Goal: Task Accomplishment & Management: Complete application form

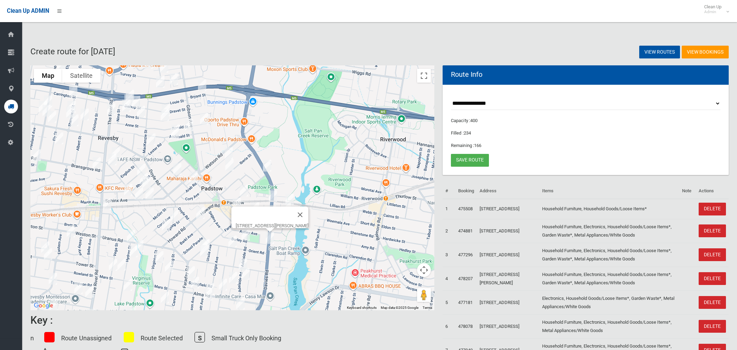
select select "*****"
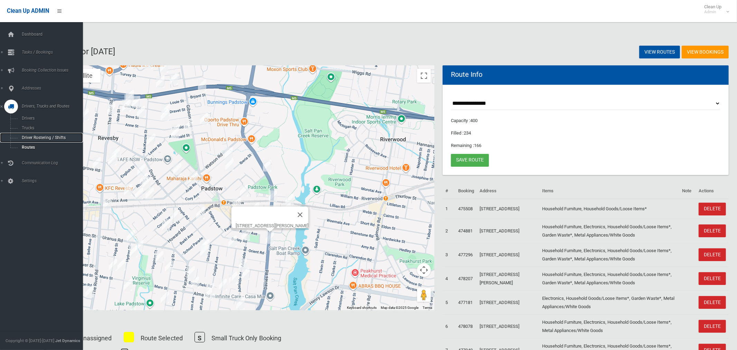
click at [32, 138] on span "Driver Rostering / Shifts" at bounding box center [48, 137] width 57 height 5
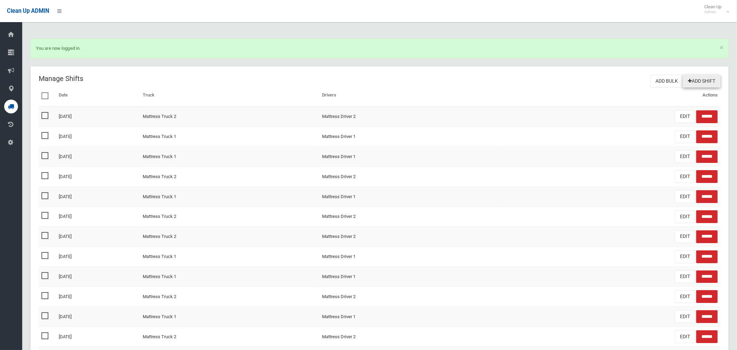
click at [691, 83] on link "Add Shift" at bounding box center [702, 81] width 38 height 13
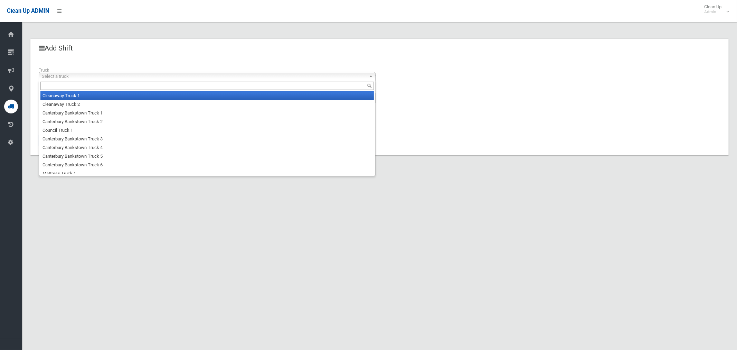
drag, startPoint x: 84, startPoint y: 76, endPoint x: 80, endPoint y: 92, distance: 16.4
click at [84, 76] on span "Select a truck" at bounding box center [204, 76] width 325 height 8
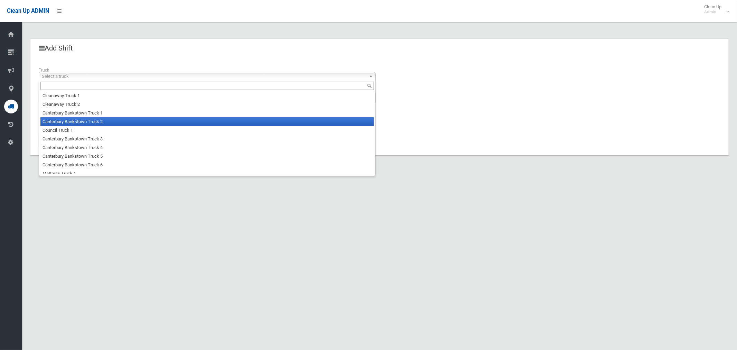
click at [82, 122] on li "Canterbury Bankstown Truck 2" at bounding box center [207, 121] width 334 height 9
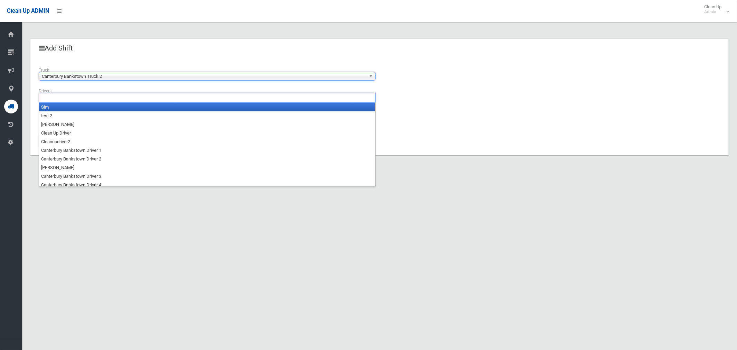
click at [86, 102] on ul at bounding box center [207, 98] width 337 height 10
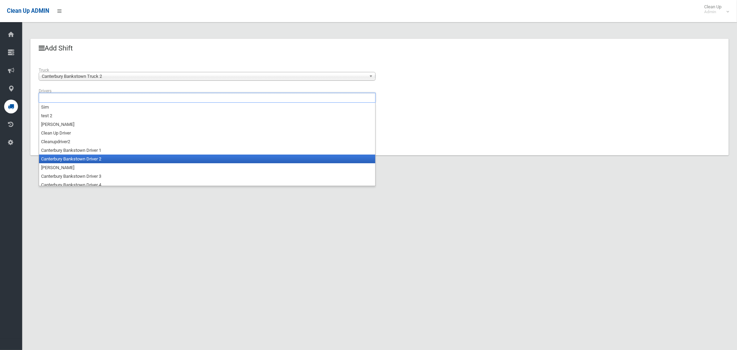
click at [90, 160] on li "Canterbury Bankstown Driver 2" at bounding box center [207, 158] width 336 height 9
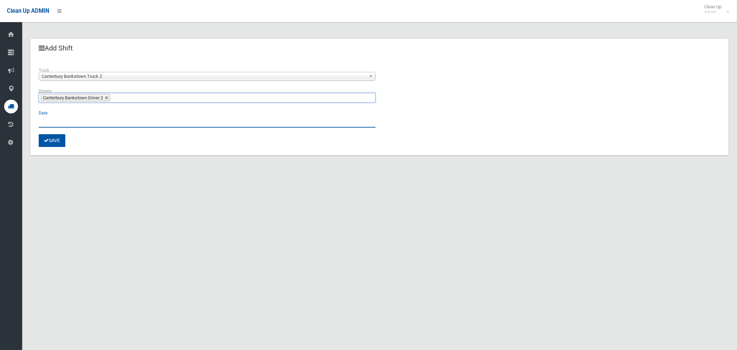
click at [58, 121] on input "text" at bounding box center [207, 121] width 337 height 13
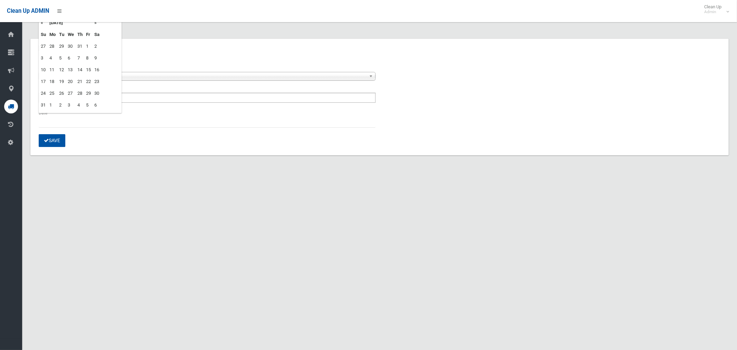
click at [80, 68] on td "14" at bounding box center [80, 70] width 9 height 12
type input "**********"
click at [100, 140] on div "Save" at bounding box center [380, 140] width 682 height 13
click at [49, 141] on button "Save" at bounding box center [52, 140] width 27 height 13
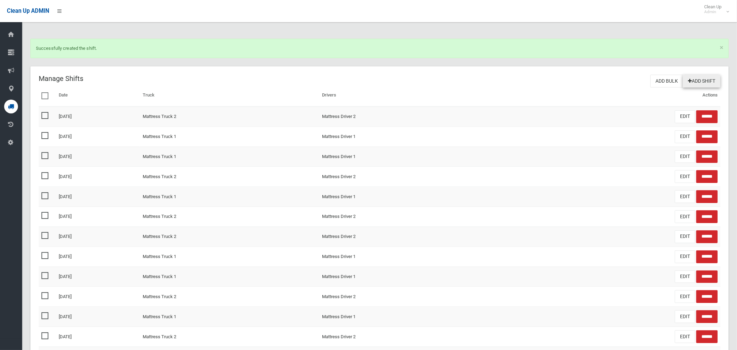
click at [692, 82] on link "Add Shift" at bounding box center [702, 81] width 38 height 13
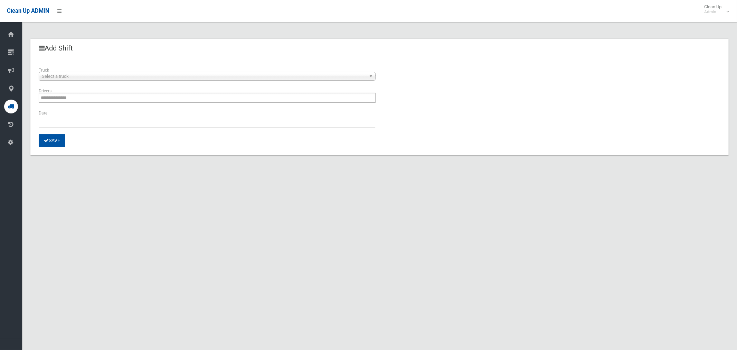
click at [66, 76] on span "Select a truck" at bounding box center [204, 76] width 325 height 8
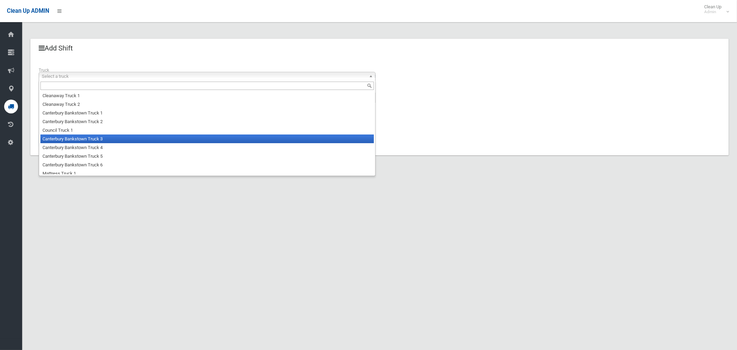
click at [74, 138] on li "Canterbury Bankstown Truck 3" at bounding box center [207, 138] width 334 height 9
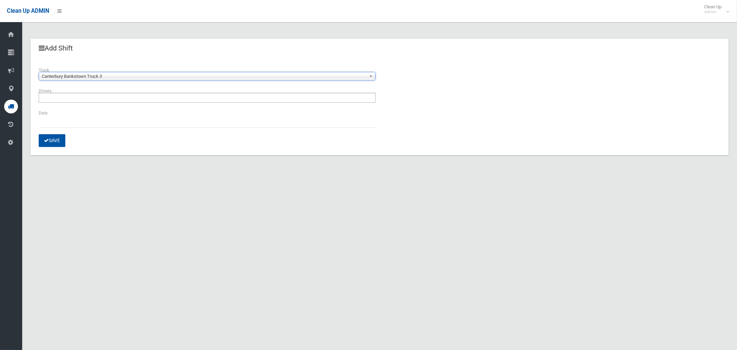
click at [81, 94] on ul at bounding box center [207, 98] width 337 height 10
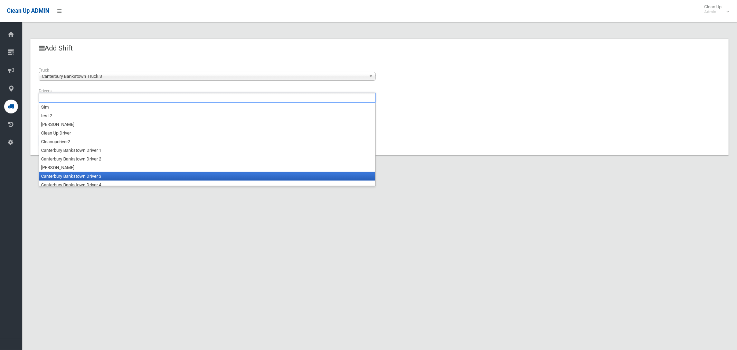
click at [92, 176] on li "Canterbury Bankstown Driver 3" at bounding box center [207, 176] width 336 height 9
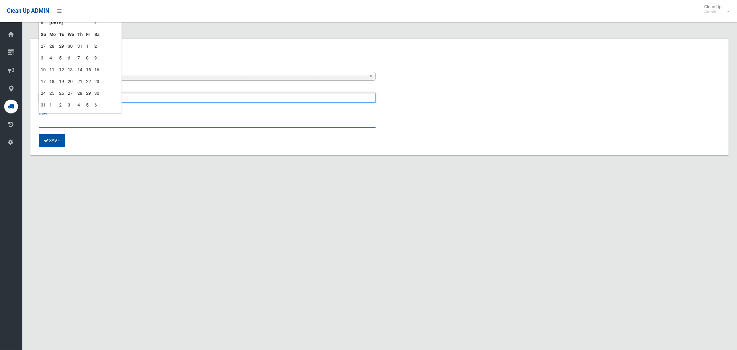
click at [54, 115] on input "text" at bounding box center [207, 121] width 337 height 13
click at [78, 68] on td "14" at bounding box center [80, 70] width 9 height 12
type input "**********"
click at [51, 143] on button "Save" at bounding box center [52, 140] width 27 height 13
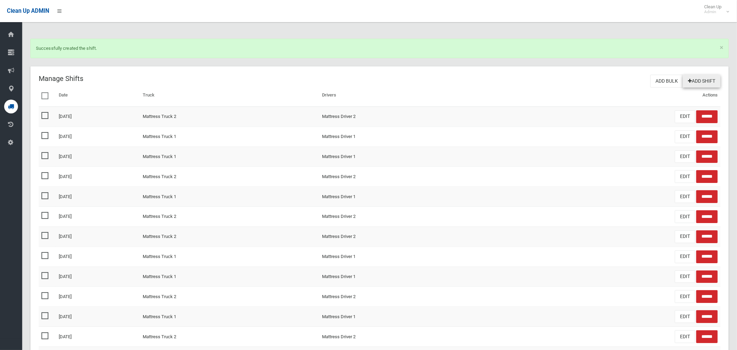
click at [717, 86] on link "Add Shift" at bounding box center [702, 81] width 38 height 13
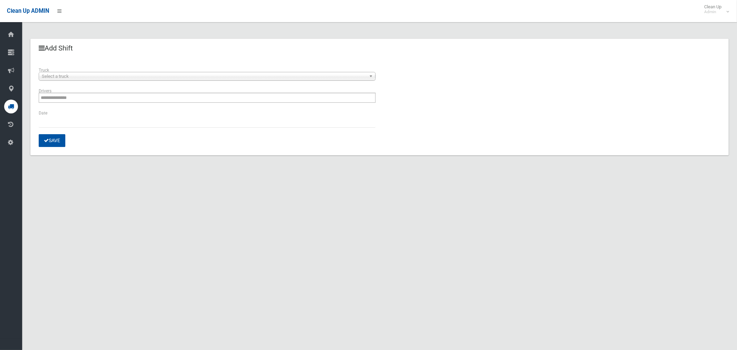
click at [125, 77] on span "Select a truck" at bounding box center [204, 76] width 325 height 8
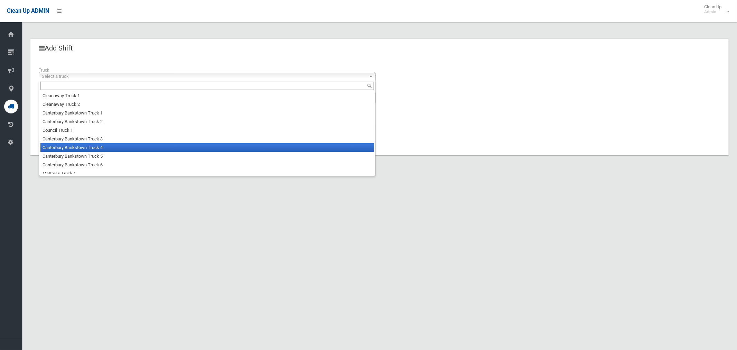
click at [102, 149] on li "Canterbury Bankstown Truck 4" at bounding box center [207, 147] width 334 height 9
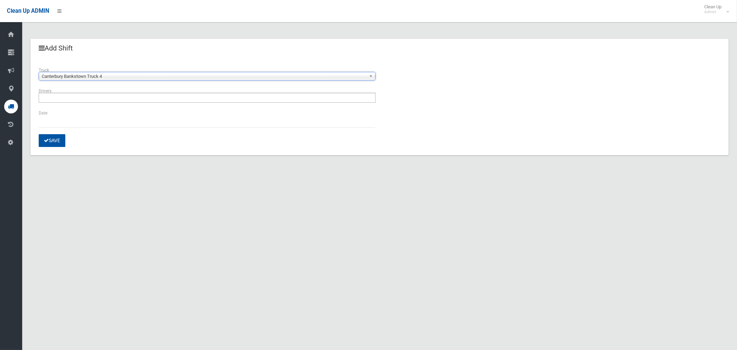
click at [88, 95] on ul at bounding box center [207, 98] width 337 height 10
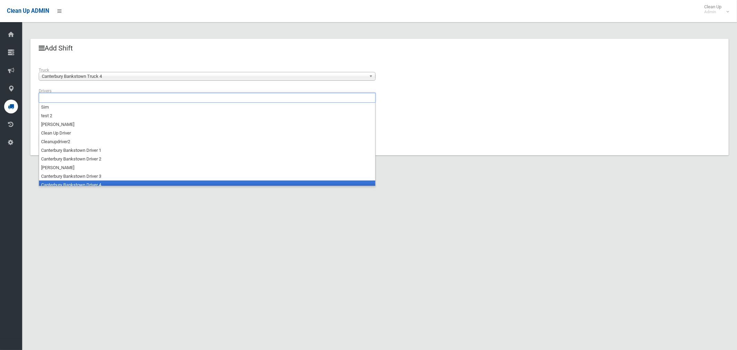
scroll to position [3, 0]
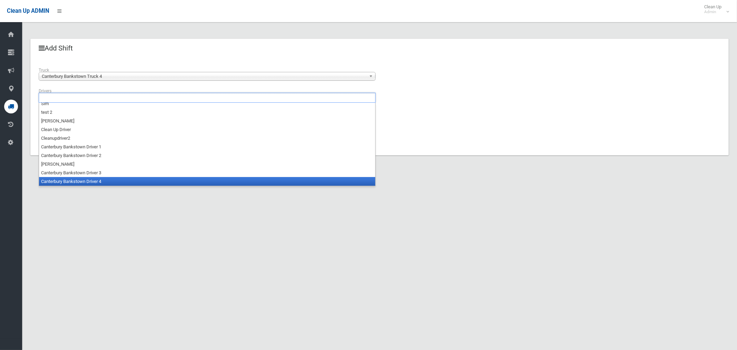
click at [96, 181] on li "Canterbury Bankstown Driver 4" at bounding box center [207, 181] width 336 height 9
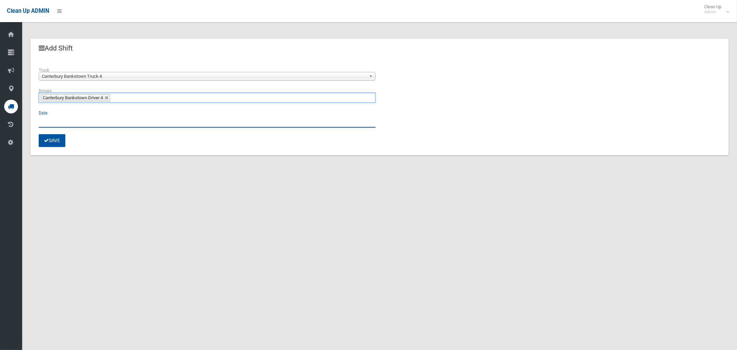
click at [55, 119] on input "text" at bounding box center [207, 121] width 337 height 13
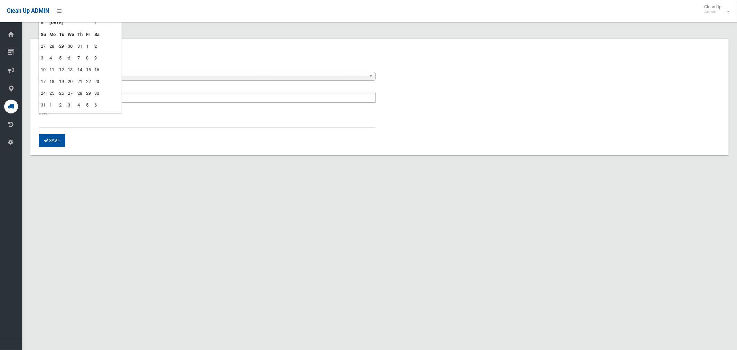
click at [83, 69] on td "14" at bounding box center [80, 70] width 9 height 12
type input "**********"
click at [54, 138] on button "Save" at bounding box center [52, 140] width 27 height 13
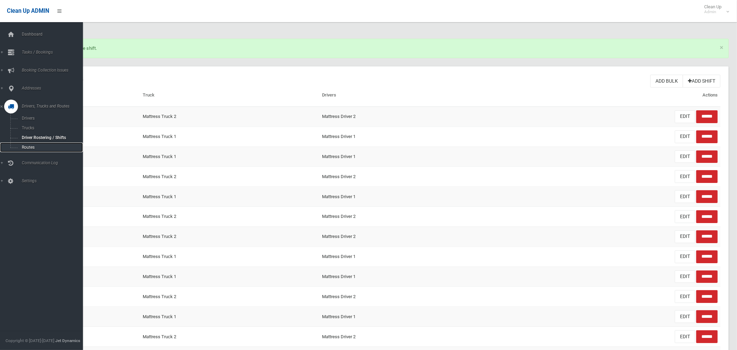
click at [37, 145] on span "Routes" at bounding box center [48, 147] width 57 height 5
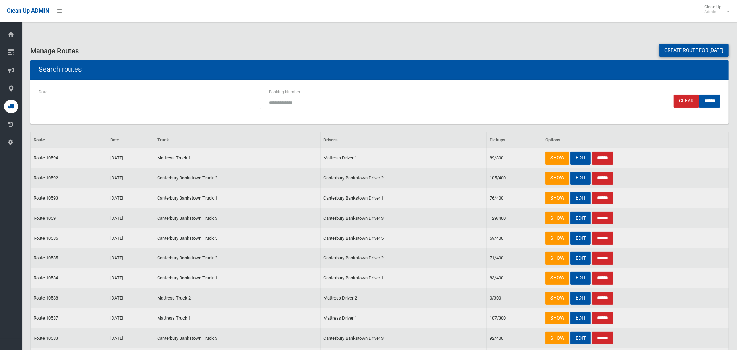
click at [675, 49] on link "Create route for [DATE]" at bounding box center [693, 50] width 69 height 13
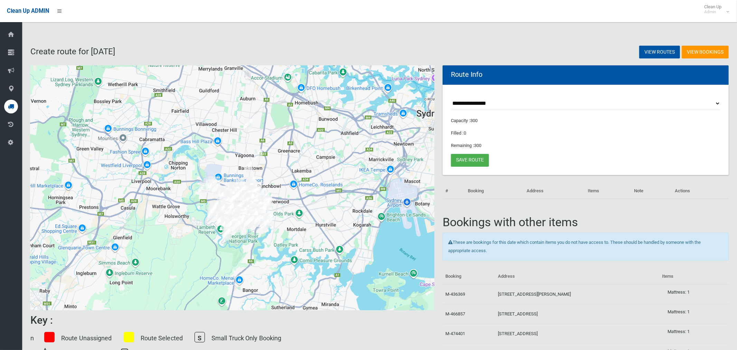
click at [483, 104] on select "**********" at bounding box center [586, 103] width 270 height 13
select select "*****"
click at [451, 97] on select "**********" at bounding box center [586, 103] width 270 height 13
click at [428, 78] on button "Toggle fullscreen view" at bounding box center [424, 76] width 14 height 14
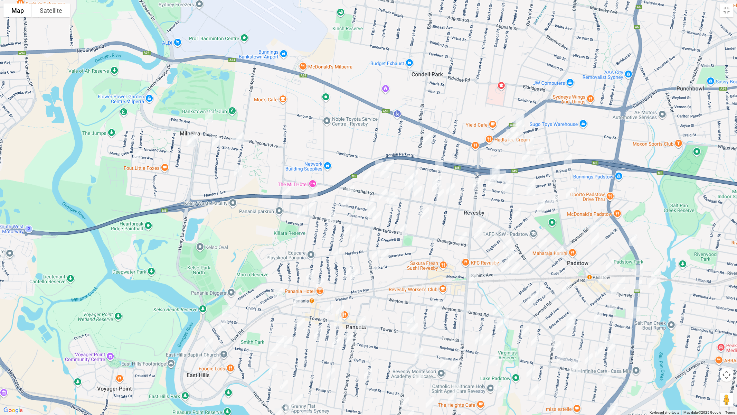
click at [374, 254] on img "37 Carson Street, PANANIA NSW 2213" at bounding box center [376, 254] width 14 height 17
click at [204, 349] on img "94 Park Road, EAST HILLS NSW 2213" at bounding box center [203, 361] width 14 height 17
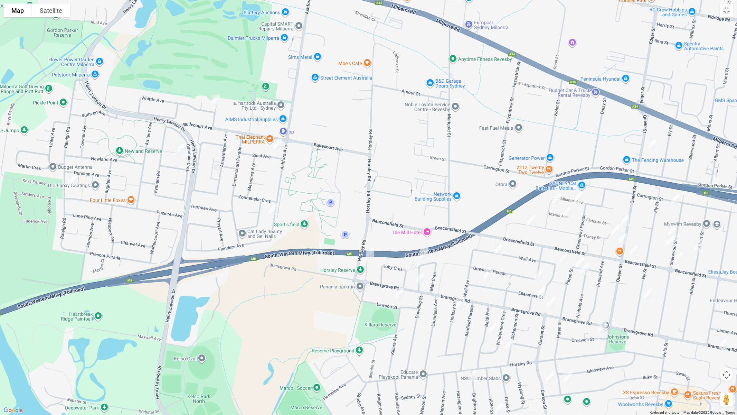
click at [188, 149] on img "4 Cowper Court, MILPERRA NSW 2214" at bounding box center [183, 148] width 14 height 17
click at [176, 155] on img "5 Cowper Court, MILPERRA NSW 2214" at bounding box center [179, 149] width 14 height 17
click at [73, 178] on img "28 Raleigh Road, MILPERRA NSW 2214" at bounding box center [73, 179] width 14 height 17
click at [218, 103] on img "7 Keysor Place, MILPERRA NSW 2214" at bounding box center [216, 100] width 14 height 17
click at [227, 152] on img "20 Armentieres Avenue, MILPERRA NSW 2214" at bounding box center [230, 150] width 14 height 17
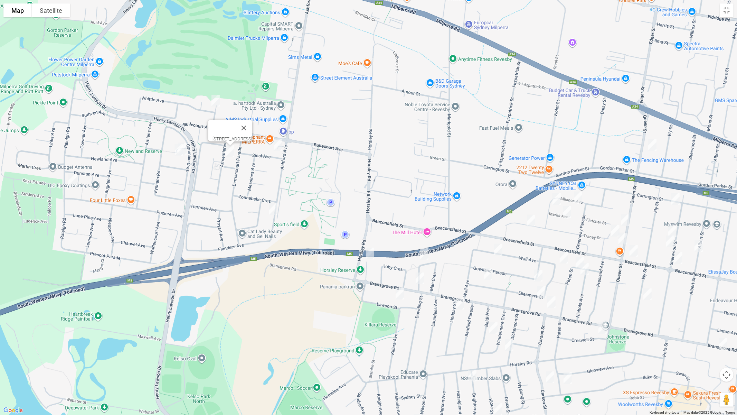
click at [278, 145] on img "2 Sinai Avenue, MILPERRA NSW 2214" at bounding box center [278, 144] width 14 height 17
drag, startPoint x: 274, startPoint y: 208, endPoint x: 288, endPoint y: 204, distance: 14.6
click at [274, 207] on img "188 Ashford Avenue, MILPERRA NSW 2214" at bounding box center [273, 208] width 14 height 17
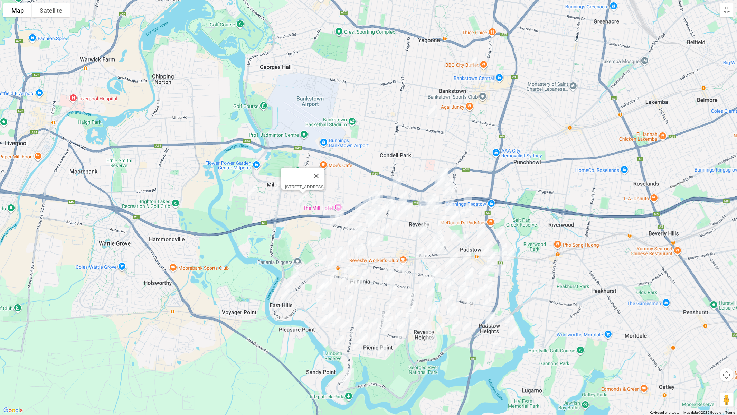
drag, startPoint x: 416, startPoint y: 162, endPoint x: 400, endPoint y: 180, distance: 24.2
click at [413, 158] on div "[STREET_ADDRESS]" at bounding box center [368, 207] width 737 height 415
click at [399, 181] on img "1/23 Queen Street, REVESBY NSW 2212" at bounding box center [397, 182] width 14 height 17
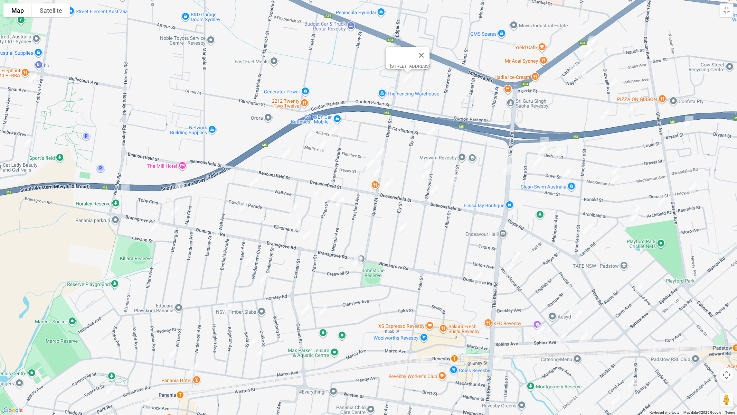
click at [431, 132] on img "46 Carrington Street, REVESBY NSW 2212" at bounding box center [431, 132] width 14 height 17
click at [332, 132] on img "30A Alliance Avenue, REVESBY NSW 2212" at bounding box center [334, 130] width 14 height 17
click at [312, 132] on img "12 Alliance Avenue, REVESBY NSW 2212" at bounding box center [312, 132] width 14 height 17
drag, startPoint x: 326, startPoint y: 147, endPoint x: 307, endPoint y: 148, distance: 19.1
click at [326, 146] on img "11 Marlis Avenue, REVESBY NSW 2212" at bounding box center [323, 145] width 14 height 17
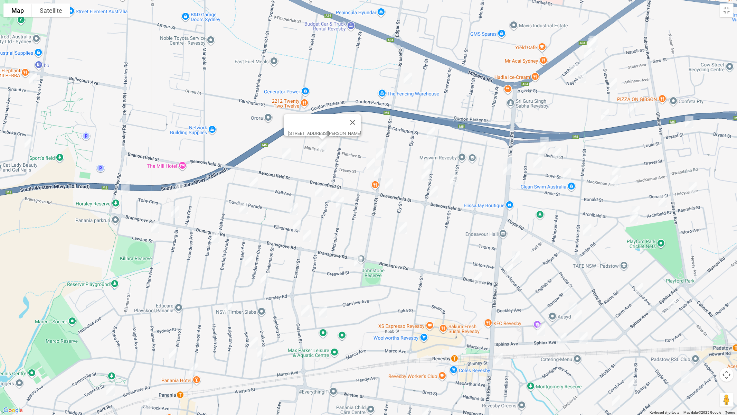
drag, startPoint x: 285, startPoint y: 152, endPoint x: 247, endPoint y: 163, distance: 40.3
click at [285, 152] on img "51 Tracey Street, REVESBY NSW 2212" at bounding box center [287, 154] width 14 height 17
click at [128, 188] on img "2/32 Horsley Road, REVESBY NSW 2212" at bounding box center [126, 186] width 14 height 17
click at [180, 186] on img "12A Mae Crescent, PANANIA NSW 2213" at bounding box center [180, 187] width 14 height 17
click at [176, 214] on img "216 Bransgrove Road, PANANIA NSW 2213" at bounding box center [175, 211] width 14 height 17
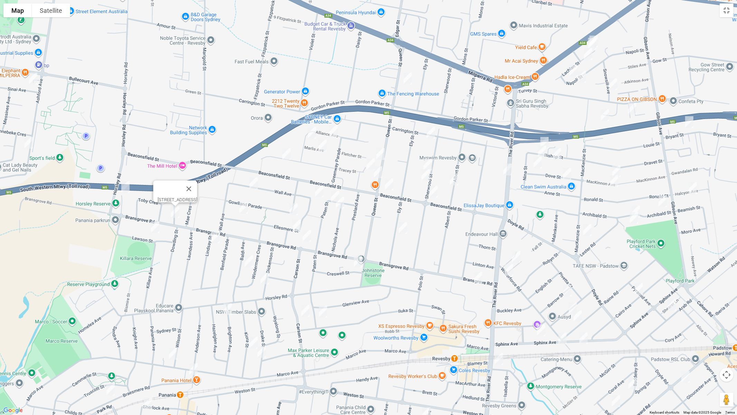
drag, startPoint x: 154, startPoint y: 226, endPoint x: 158, endPoint y: 223, distance: 4.7
click at [154, 226] on img "6A Lawson Street, PANANIA NSW 2213" at bounding box center [155, 226] width 14 height 17
click at [254, 181] on img "34 Wall Avenue, PANANIA NSW 2213" at bounding box center [254, 183] width 14 height 17
click at [382, 153] on img "88 Queen Street, REVESBY NSW 2212" at bounding box center [381, 153] width 14 height 17
drag, startPoint x: 368, startPoint y: 160, endPoint x: 379, endPoint y: 170, distance: 14.7
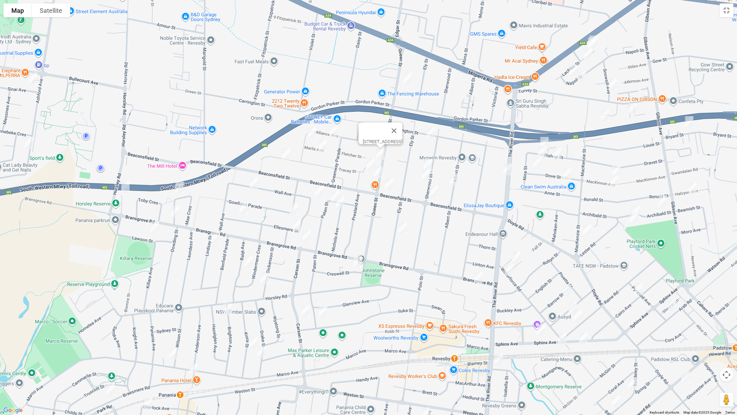
click at [368, 160] on img "10 Tracey Street, REVESBY NSW 2212" at bounding box center [371, 164] width 14 height 17
click at [380, 172] on img "98B Queen Street, REVESBY NSW 2212" at bounding box center [378, 171] width 14 height 17
click at [390, 182] on img "36A Beaconsfield Street, REVESBY NSW 2212" at bounding box center [389, 184] width 14 height 17
click at [453, 177] on img "70 Albert Street, REVESBY NSW 2212" at bounding box center [454, 179] width 14 height 17
click at [428, 173] on img "80 Sherwood Street, REVESBY NSW 2212" at bounding box center [426, 174] width 14 height 17
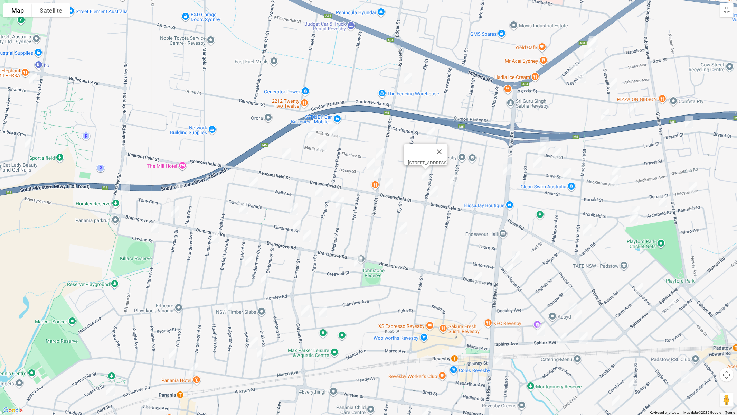
click at [436, 191] on img "24 Beaconsfield Street, REVESBY NSW 2212" at bounding box center [434, 191] width 14 height 17
click at [404, 226] on img "111 Ely Street, REVESBY NSW 2212" at bounding box center [403, 227] width 14 height 17
click at [429, 163] on img "72 Sherwood Street, REVESBY NSW 2212" at bounding box center [428, 164] width 14 height 17
click at [319, 189] on img "70 Ellesmere Street, PANANIA NSW 2213" at bounding box center [319, 190] width 14 height 17
click at [334, 190] on img "58 Paten Street, REVESBY NSW 2212" at bounding box center [335, 196] width 14 height 17
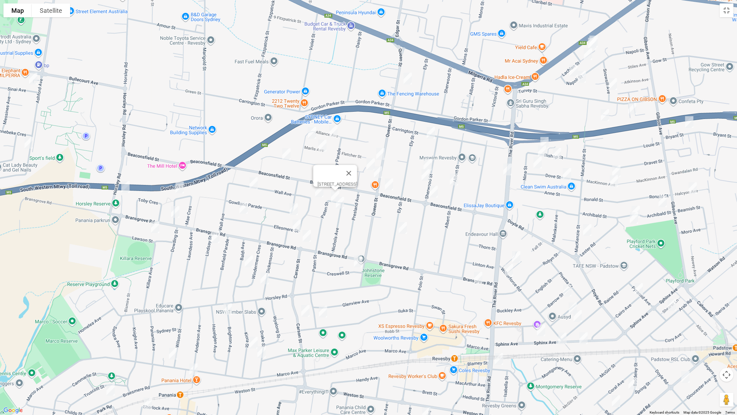
click at [341, 202] on img "12 Nichols Avenue, REVESBY NSW 2212" at bounding box center [340, 202] width 14 height 17
click at [356, 258] on img "4 Creswell Street, REVESBY NSW 2212" at bounding box center [358, 261] width 14 height 17
click at [297, 209] on img "42 Gowlland Parade, PANANIA NSW 2213" at bounding box center [294, 208] width 14 height 17
click at [298, 225] on img "40 Ellesmere Street, PANANIA NSW 2213" at bounding box center [297, 225] width 14 height 17
click at [307, 237] on img "138 Bransgrove Road, PANANIA NSW 2213" at bounding box center [307, 235] width 14 height 17
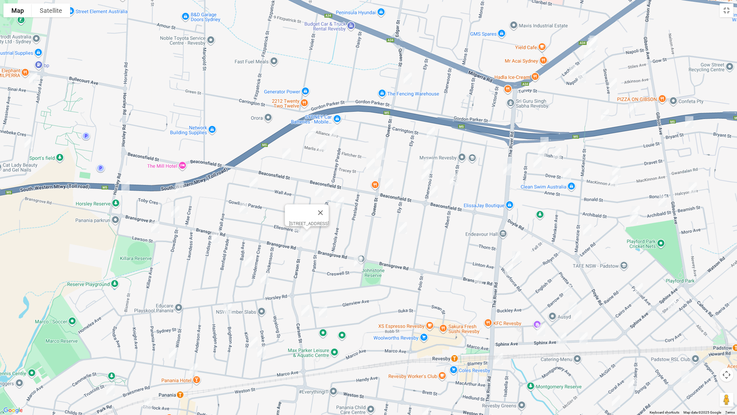
click at [243, 210] on img "7 Ellesmere Street, PANANIA NSW 2213" at bounding box center [244, 207] width 14 height 17
click at [218, 237] on img "3 Lindsay Street, PANANIA NSW 2213" at bounding box center [215, 236] width 14 height 17
click at [247, 259] on img "15 Baldi Avenue, PANANIA NSW 2213" at bounding box center [249, 261] width 14 height 17
click at [262, 276] on img "24 Dickenson Street, PANANIA NSW 2213" at bounding box center [265, 278] width 14 height 17
click at [323, 313] on img "2 Paten Street, REVESBY NSW 2212" at bounding box center [323, 311] width 14 height 17
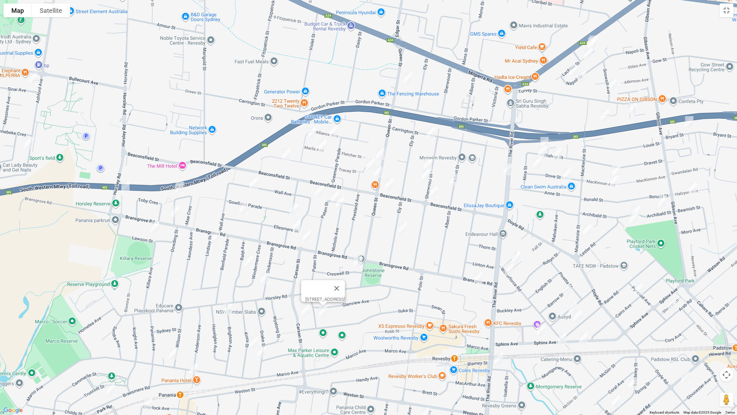
click at [226, 308] on img "6B Brighton Avenue, PANANIA NSW 2213" at bounding box center [228, 308] width 14 height 17
click at [253, 343] on img "31 Kiora Street, PANANIA NSW 2213" at bounding box center [254, 342] width 14 height 17
click at [263, 349] on img "36 Drake Street, PANANIA NSW 2213" at bounding box center [262, 351] width 14 height 17
drag, startPoint x: 172, startPoint y: 355, endPoint x: 182, endPoint y: 365, distance: 14.2
click at [172, 349] on img "202 Marco Avenue, PANANIA NSW 2213" at bounding box center [173, 353] width 14 height 17
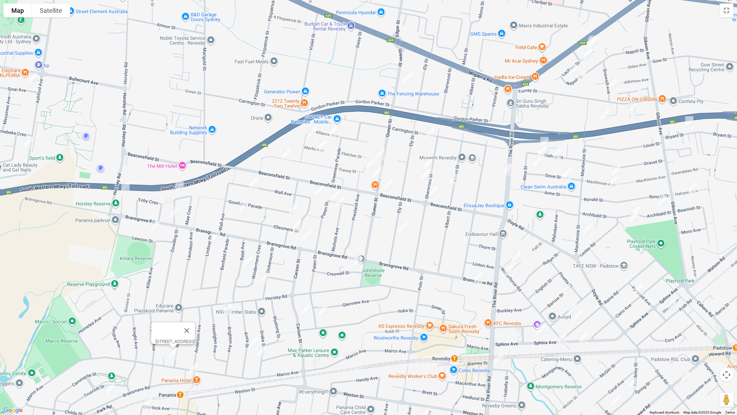
click at [191, 349] on img "44 Anderson Avenue, PANANIA NSW 2213" at bounding box center [194, 368] width 14 height 17
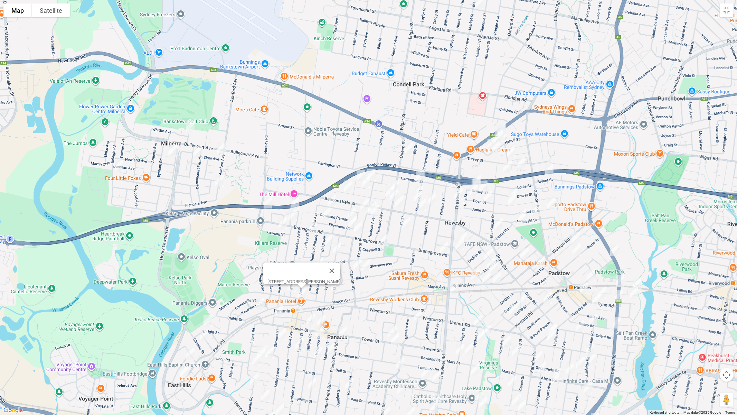
drag, startPoint x: 311, startPoint y: 358, endPoint x: 384, endPoint y: 266, distance: 117.6
click at [384, 268] on div "44 Anderson Avenue, PANANIA NSW 2213" at bounding box center [368, 207] width 737 height 415
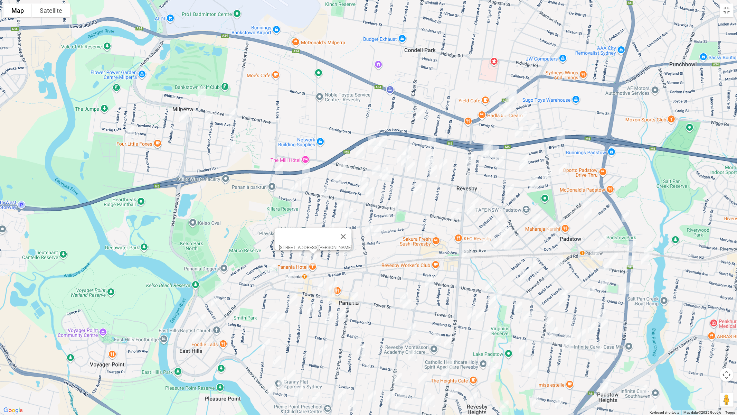
click at [728, 13] on button "Toggle fullscreen view" at bounding box center [727, 10] width 14 height 14
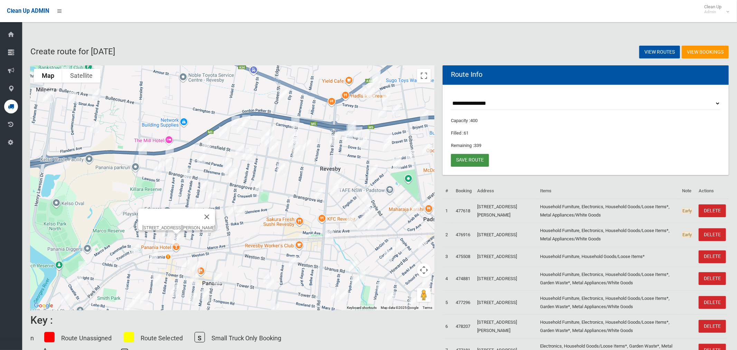
click at [472, 160] on link "Save route" at bounding box center [470, 160] width 38 height 13
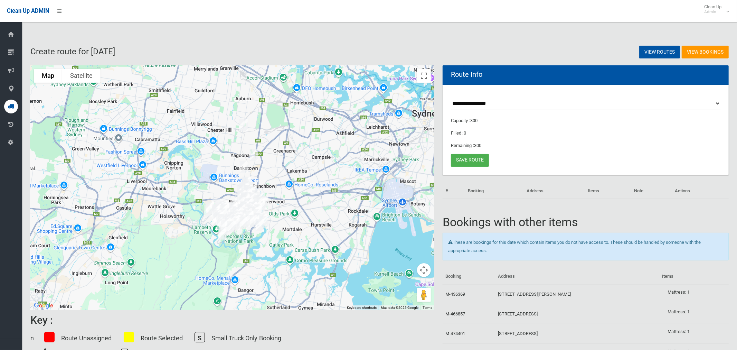
click at [477, 104] on select "**********" at bounding box center [586, 103] width 270 height 13
click at [427, 78] on button "Toggle fullscreen view" at bounding box center [424, 76] width 14 height 14
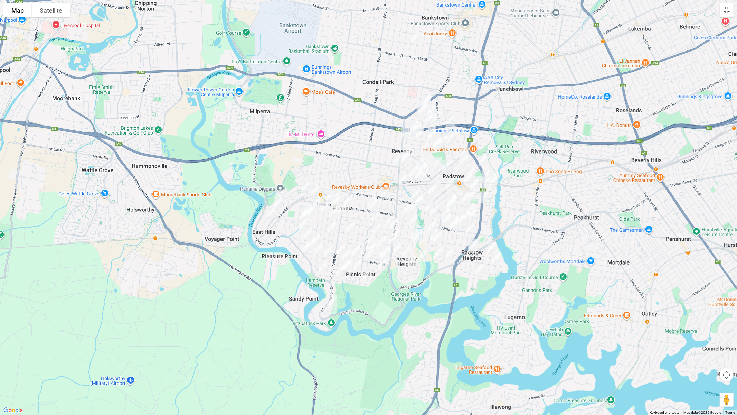
click at [731, 13] on button "Toggle fullscreen view" at bounding box center [727, 10] width 14 height 14
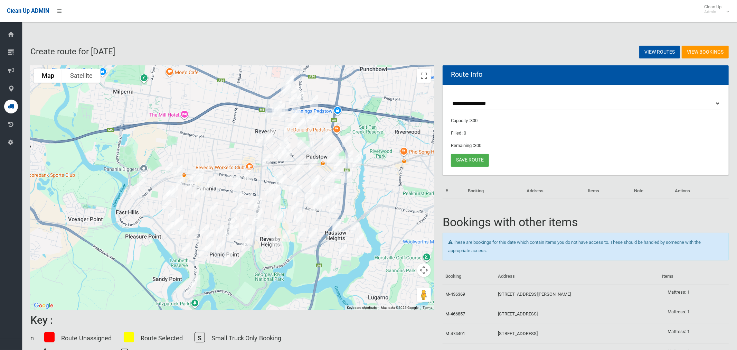
click at [497, 106] on select "**********" at bounding box center [586, 103] width 270 height 13
select select "*****"
click at [451, 97] on select "**********" at bounding box center [586, 103] width 270 height 13
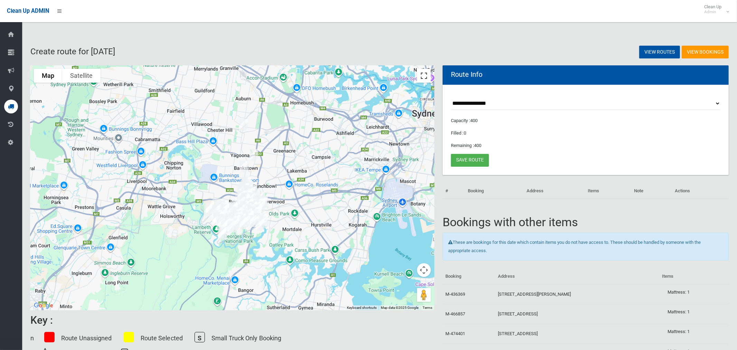
click at [423, 76] on button "Toggle fullscreen view" at bounding box center [424, 76] width 14 height 14
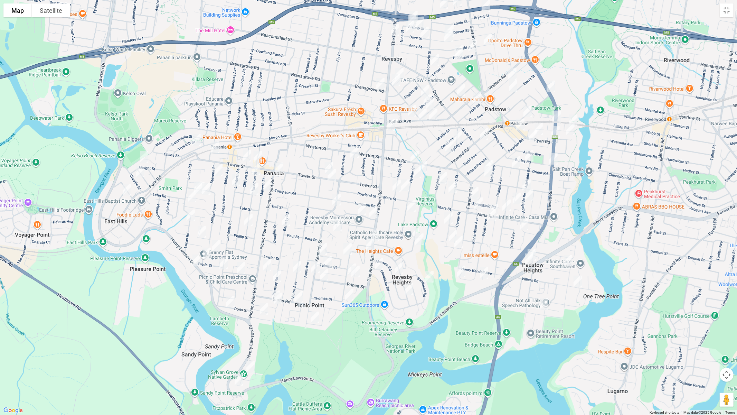
click at [246, 153] on img "170 Tower Street, PANANIA NSW 2213" at bounding box center [247, 155] width 14 height 17
click at [260, 155] on img "1/156 Tower Street, PANANIA NSW 2213" at bounding box center [258, 156] width 14 height 17
click at [329, 162] on img "58 Tower Street, PANANIA NSW 2213" at bounding box center [329, 167] width 14 height 17
click at [332, 176] on img "3/71 Tower Street, PANANIA NSW 2213" at bounding box center [332, 174] width 14 height 17
click at [141, 158] on img "28 Enright Street, EAST HILLS NSW 2213" at bounding box center [144, 156] width 14 height 17
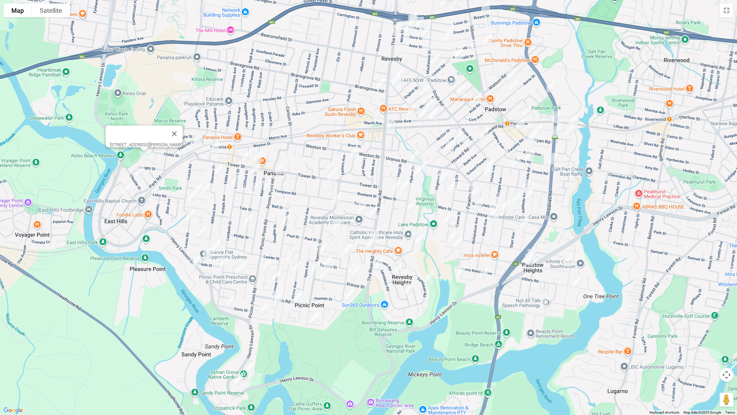
click at [138, 171] on img "7 Cheatle Street, EAST HILLS NSW 2213" at bounding box center [140, 171] width 14 height 17
drag, startPoint x: 128, startPoint y: 188, endPoint x: 197, endPoint y: 150, distance: 79.2
click at [128, 188] on img "8A Monie Avenue, EAST HILLS NSW 2213" at bounding box center [127, 189] width 14 height 17
click at [126, 191] on img "8A Monie Avenue, EAST HILLS NSW 2213" at bounding box center [127, 189] width 14 height 17
click at [195, 143] on img "44 Braesmere Road, PANANIA NSW 2213" at bounding box center [197, 139] width 14 height 17
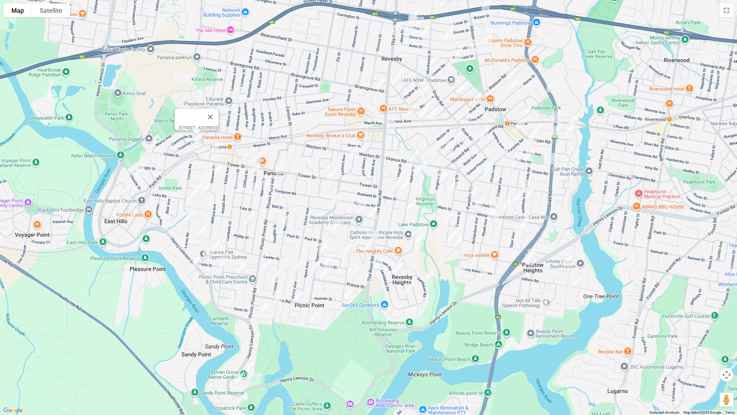
click at [215, 146] on img "29 Sherlock Avenue, PANANIA NSW 2213" at bounding box center [215, 147] width 14 height 17
click at [219, 167] on img "19 Stevens Street, PANANIA NSW 2213" at bounding box center [219, 169] width 14 height 17
click at [192, 184] on img "8 Harford Avenue, EAST HILLS NSW 2213" at bounding box center [198, 187] width 14 height 17
click at [199, 186] on img "20A Harford Avenue, EAST HILLS NSW 2213" at bounding box center [206, 188] width 14 height 17
click at [191, 193] on img "4 Duke Street, EAST HILLS NSW 2213" at bounding box center [192, 196] width 14 height 17
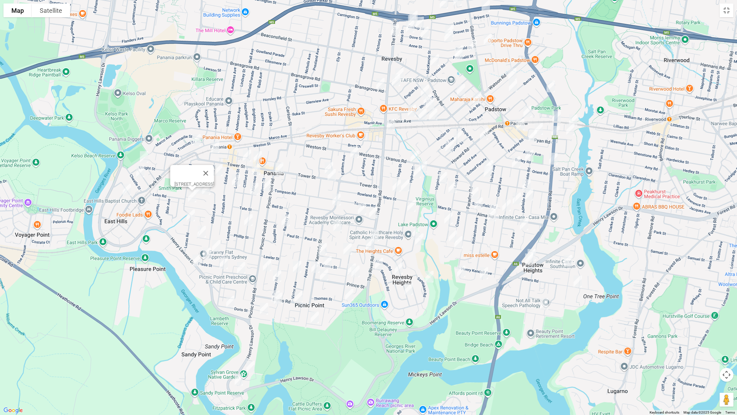
click at [191, 214] on img "48 Lucas Road, EAST HILLS NSW 2213" at bounding box center [191, 215] width 14 height 17
click at [204, 232] on img "11 Gracemar Avenue, PANANIA NSW 2213" at bounding box center [202, 231] width 14 height 17
drag, startPoint x: 215, startPoint y: 244, endPoint x: 204, endPoint y: 250, distance: 12.7
click at [216, 244] on img "16 Irene Street, PANANIA NSW 2213" at bounding box center [216, 245] width 14 height 17
click at [205, 251] on img "30 Freda Street, PANANIA NSW 2213" at bounding box center [207, 253] width 14 height 17
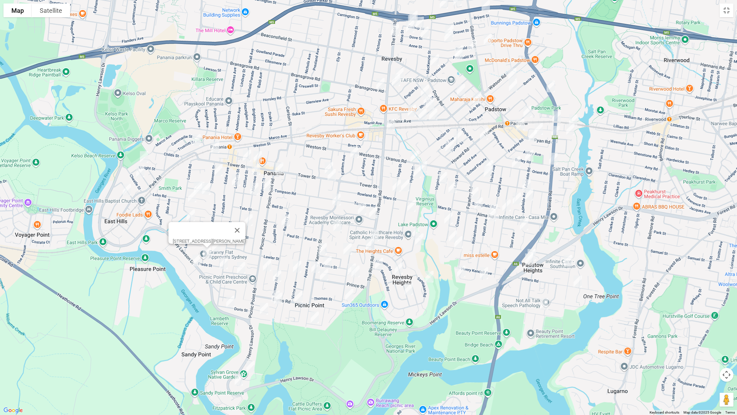
click at [197, 260] on img "3 Riverside Avenue, PICNIC POINT NSW 2213" at bounding box center [197, 260] width 14 height 17
click at [230, 301] on img "31 Doris Street, PICNIC POINT NSW 2213" at bounding box center [231, 301] width 14 height 17
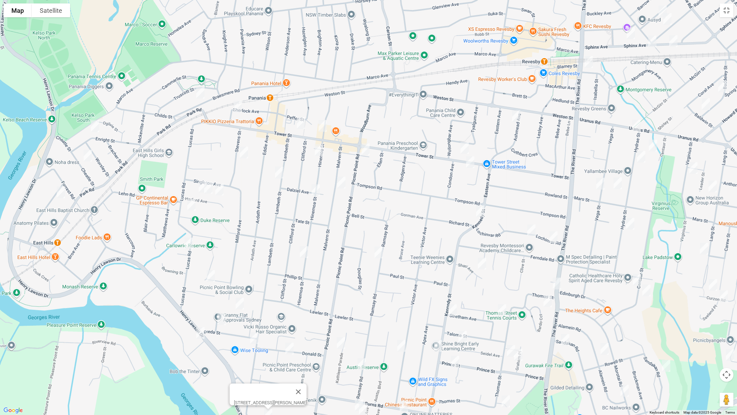
click at [209, 193] on img "12 Harford Avenue, EAST HILLS NSW 2213" at bounding box center [209, 187] width 14 height 17
click at [317, 149] on img "36 Hinemoa Street, PANANIA NSW 2213" at bounding box center [319, 149] width 14 height 17
click at [366, 150] on img "1 Picnic Point Road, PANANIA NSW 2213" at bounding box center [366, 149] width 14 height 17
click at [343, 184] on img "35 Malvern Street, PANANIA NSW 2213" at bounding box center [342, 182] width 14 height 17
click at [318, 189] on img "12 Dalziel Avenue, PANANIA NSW 2213" at bounding box center [316, 189] width 14 height 17
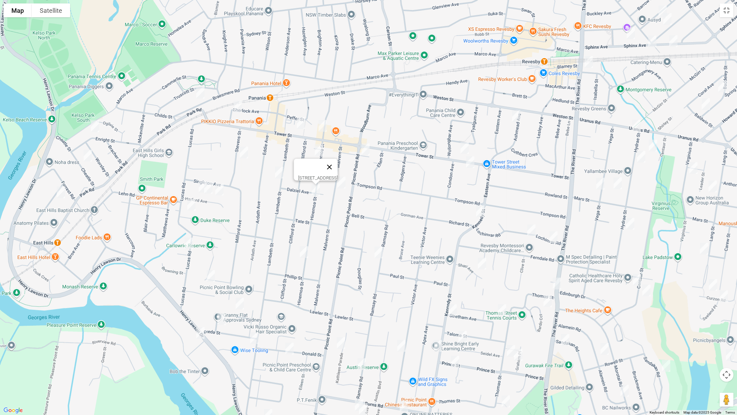
click at [338, 164] on button "Close" at bounding box center [329, 167] width 17 height 17
click at [278, 172] on img "32 Lambeth Street, PANANIA NSW 2213" at bounding box center [279, 172] width 14 height 17
click at [303, 255] on img "106 Hinemoa Street, PANANIA NSW 2213" at bounding box center [304, 251] width 14 height 17
click at [257, 337] on img "178 Lambeth Street, PICNIC POINT NSW 2213" at bounding box center [254, 337] width 14 height 17
click at [290, 349] on img "23A Donald Street, PICNIC POINT NSW 2213" at bounding box center [290, 348] width 14 height 17
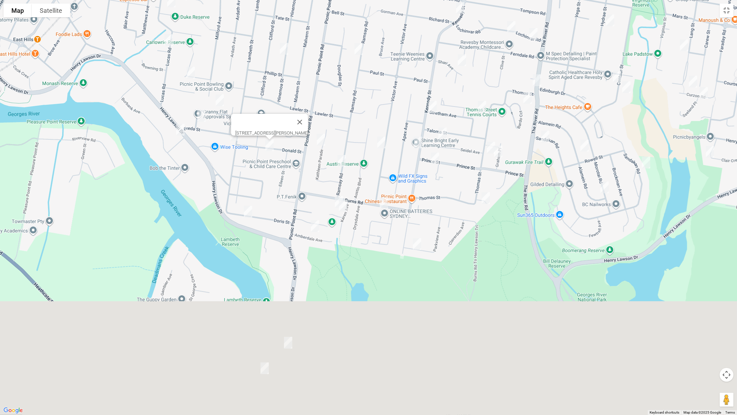
drag, startPoint x: 310, startPoint y: 356, endPoint x: 290, endPoint y: 177, distance: 179.9
click at [290, 175] on div "23A Donald Street, PICNIC POINT NSW 2213" at bounding box center [368, 207] width 737 height 415
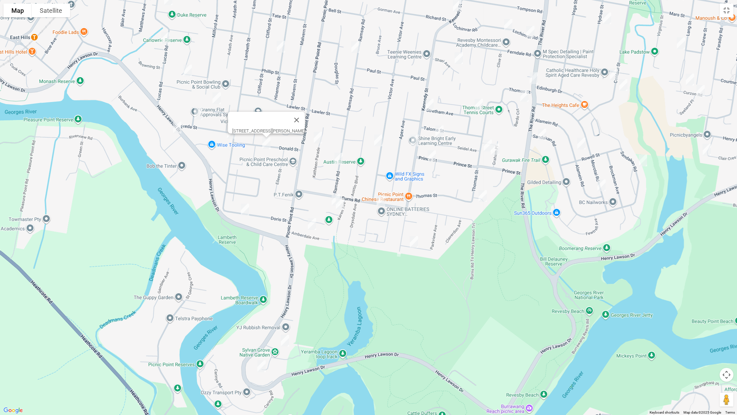
click at [283, 340] on img "4 Sylvan Grove, PICNIC POINT NSW 2213" at bounding box center [285, 340] width 14 height 17
click at [262, 349] on img "16 Sylvan Grove, PICNIC POINT NSW 2213" at bounding box center [262, 365] width 14 height 17
click at [318, 139] on img "38 Kathleen Parade, PICNIC POINT NSW 2213" at bounding box center [318, 137] width 14 height 17
click at [339, 159] on img "100 Ramsay Road, PICNIC POINT NSW 2213" at bounding box center [339, 158] width 14 height 17
click at [329, 194] on img "8 Joyce Avenue, PICNIC POINT NSW 2213" at bounding box center [336, 199] width 14 height 17
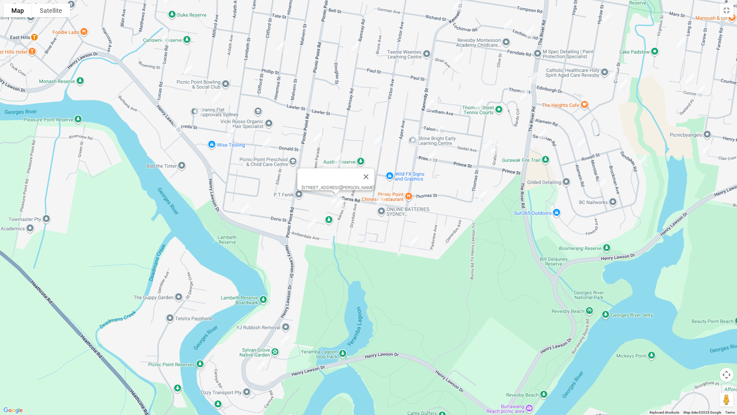
click at [343, 205] on img "4 Joyce Avenue, PICNIC POINT NSW 2213" at bounding box center [340, 203] width 14 height 17
drag, startPoint x: 310, startPoint y: 225, endPoint x: 320, endPoint y: 226, distance: 10.2
click at [310, 224] on img "10 Amberdale Avenue, PICNIC POINT NSW 2213" at bounding box center [312, 223] width 14 height 17
click at [415, 244] on img "43 Parkview Avenue, PICNIC POINT NSW 2213" at bounding box center [414, 241] width 14 height 17
click at [378, 141] on img "82 Victor Avenue, PICNIC POINT NSW 2213" at bounding box center [379, 140] width 14 height 17
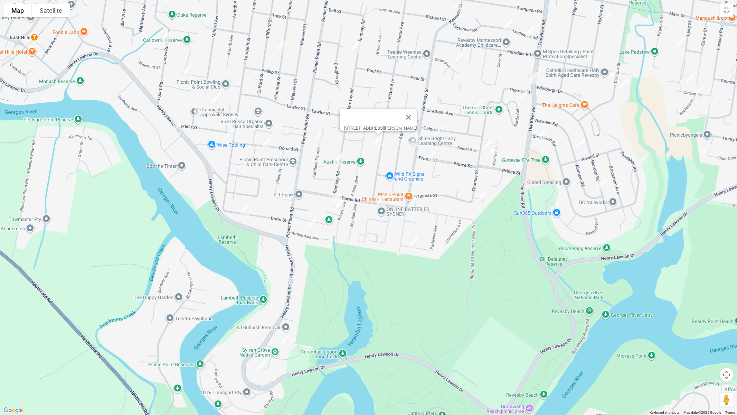
click at [381, 201] on img "53 Burns Road, PICNIC POINT NSW 2213" at bounding box center [381, 200] width 14 height 17
click at [355, 48] on img "2/30 Ramsay Road, PANANIA NSW 2213" at bounding box center [356, 46] width 14 height 17
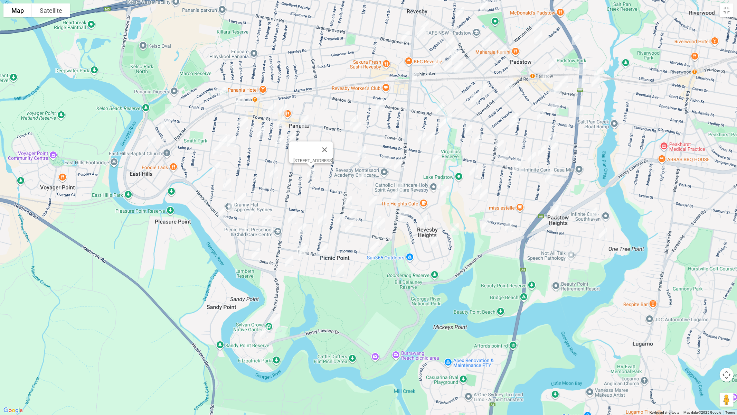
drag, startPoint x: 357, startPoint y: 119, endPoint x: 303, endPoint y: 230, distance: 123.5
click at [303, 230] on div "2/30 Ramsay Road, PANANIA NSW 2213" at bounding box center [368, 207] width 737 height 415
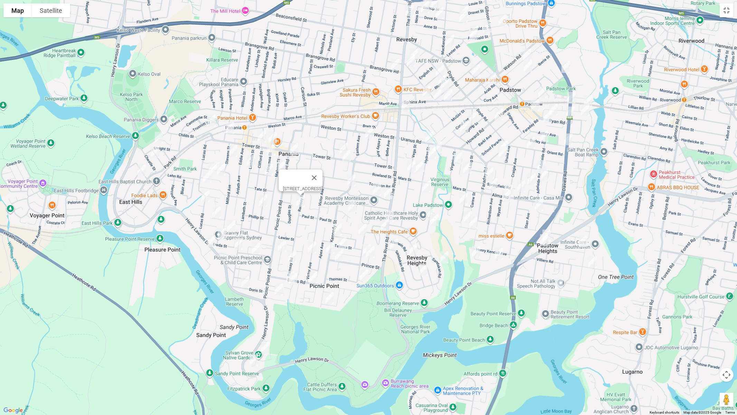
click at [368, 138] on img "6 Ashmead Avenue, REVESBY NSW 2212" at bounding box center [370, 132] width 14 height 17
click at [352, 180] on img "2 Kennedy Street, PANANIA NSW 2213" at bounding box center [352, 179] width 14 height 17
drag, startPoint x: 353, startPoint y: 207, endPoint x: 346, endPoint y: 213, distance: 8.9
click at [353, 207] on img "14 Shari Avenue, PICNIC POINT NSW 2213" at bounding box center [353, 205] width 14 height 17
click at [336, 228] on img "67 Kennedy Street, PICNIC POINT NSW 2213" at bounding box center [338, 229] width 14 height 17
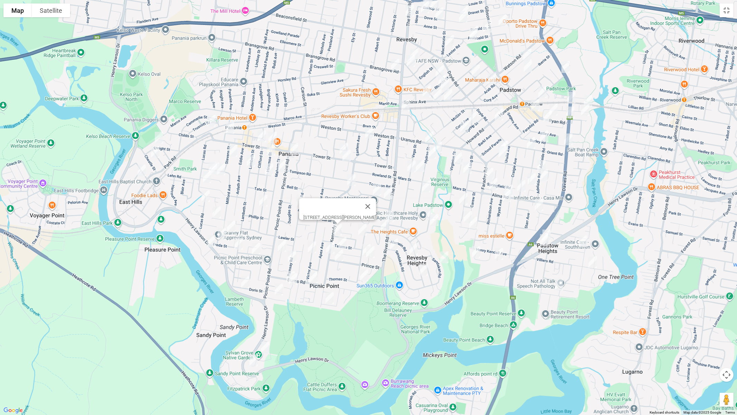
click at [343, 241] on img "30 Seidel Avenue, PICNIC POINT NSW 2213" at bounding box center [343, 242] width 14 height 17
click at [331, 245] on img "76 Kennedy Street, PICNIC POINT NSW 2213" at bounding box center [331, 247] width 14 height 17
click at [338, 254] on img "6A Prince Street, PICNIC POINT NSW 2213" at bounding box center [339, 255] width 14 height 17
click at [362, 250] on img "72 Thomas Street, PICNIC POINT NSW 2213" at bounding box center [367, 249] width 14 height 17
click at [372, 254] on img "4 Graham Place, PICNIC POINT NSW 2213" at bounding box center [371, 251] width 14 height 17
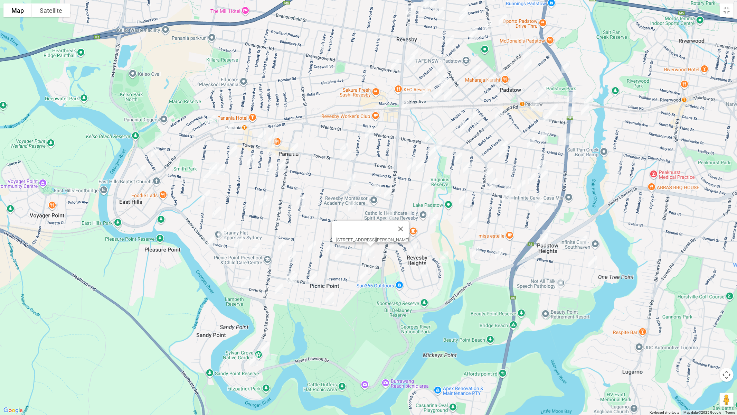
drag, startPoint x: 367, startPoint y: 275, endPoint x: 366, endPoint y: 269, distance: 6.9
click at [366, 275] on img "9 Glyn Avenue, PICNIC POINT NSW 2213" at bounding box center [364, 274] width 14 height 17
click at [373, 188] on img "17 Lochinvar Road, REVESBY NSW 2212" at bounding box center [377, 189] width 14 height 17
click at [387, 192] on img "1 Lochinvar Road, REVESBY NSW 2212" at bounding box center [388, 192] width 14 height 17
click at [364, 230] on img "31 Stretham Avenue, PICNIC POINT NSW 2213" at bounding box center [363, 229] width 14 height 17
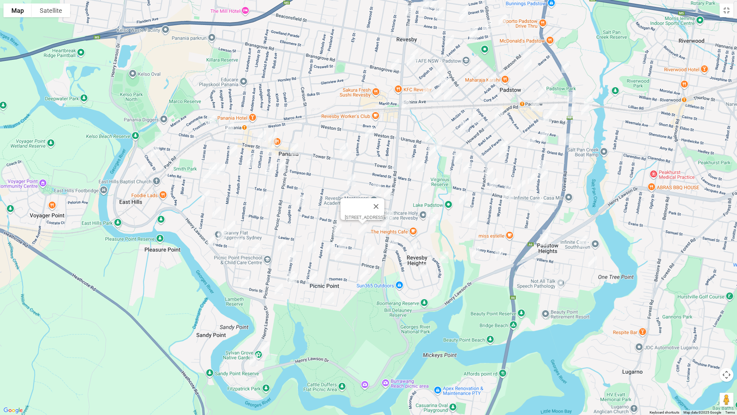
click at [385, 226] on img "20 Bardo Circuit, REVESBY HEIGHTS NSW 2212" at bounding box center [385, 224] width 14 height 17
click at [407, 198] on button "Close" at bounding box center [398, 202] width 17 height 17
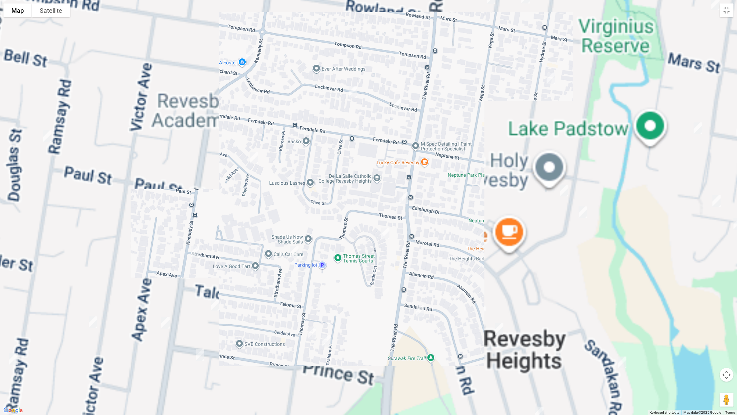
click at [405, 199] on img "310 The River Road, PICNIC POINT NSW 2213" at bounding box center [404, 197] width 14 height 17
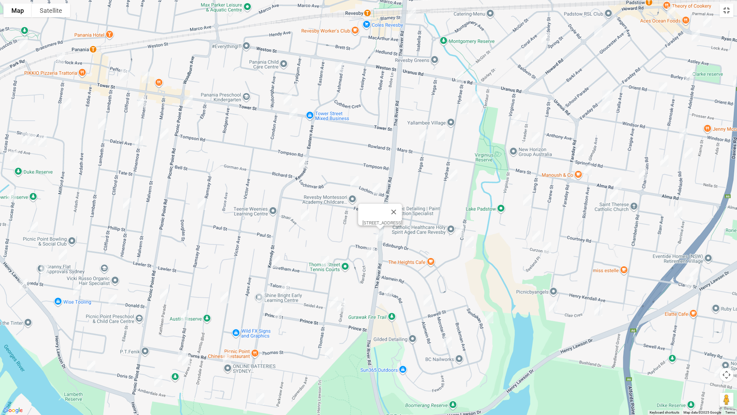
click at [729, 12] on button "Toggle fullscreen view" at bounding box center [727, 10] width 14 height 14
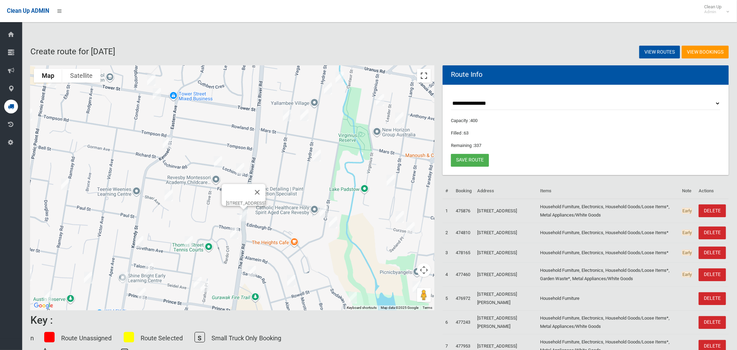
click at [423, 76] on button "Toggle fullscreen view" at bounding box center [424, 76] width 14 height 14
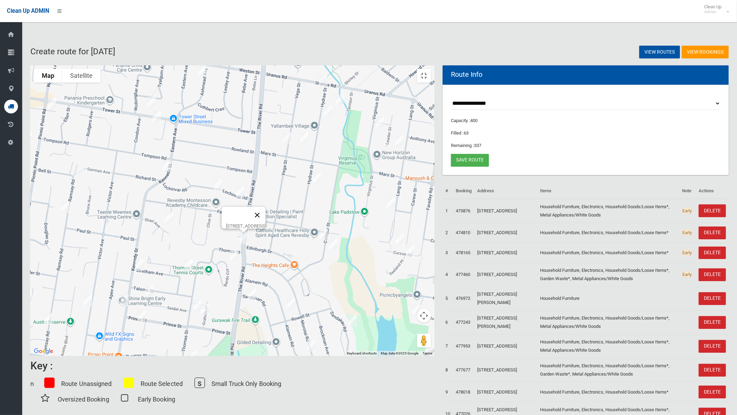
click at [266, 209] on button "Close" at bounding box center [257, 215] width 17 height 17
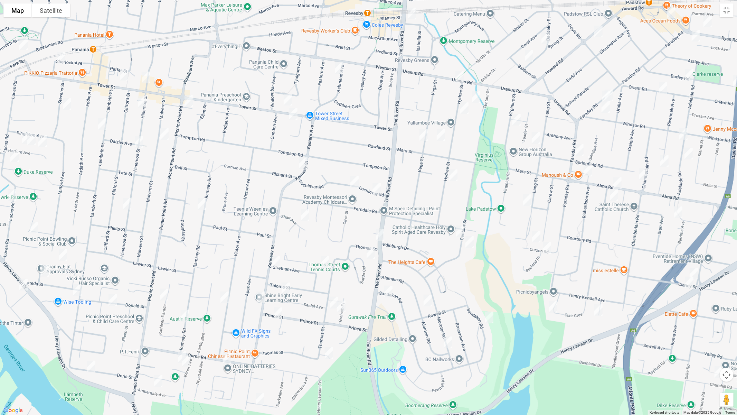
click at [379, 236] on img "310 The River Road, PICNIC POINT NSW 2213" at bounding box center [380, 234] width 14 height 17
click at [370, 253] on img "20 Bardo Circuit, REVESBY HEIGHTS NSW 2212" at bounding box center [371, 252] width 14 height 17
click at [378, 187] on img "1 Lochinvar Road, REVESBY NSW 2212" at bounding box center [377, 188] width 14 height 17
click at [355, 185] on img "17 Lochinvar Road, REVESBY NSW 2212" at bounding box center [355, 181] width 14 height 17
click at [327, 263] on img "31 Stretham Avenue, PICNIC POINT NSW 2213" at bounding box center [325, 261] width 14 height 17
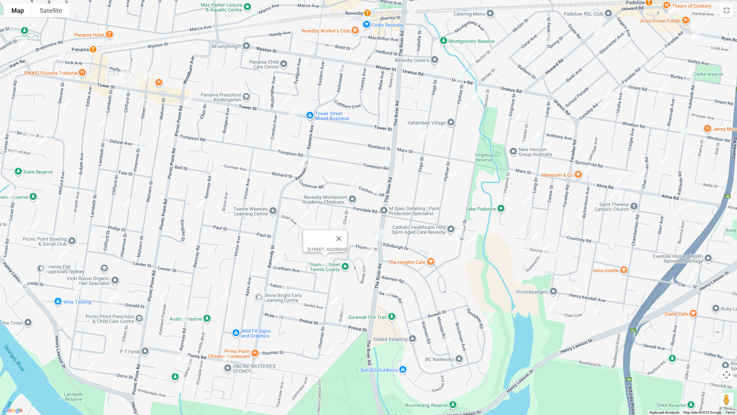
click at [332, 304] on img "72 Thomas Street, PICNIC POINT NSW 2213" at bounding box center [334, 302] width 14 height 17
click at [343, 310] on img "4 Graham Place, PICNIC POINT NSW 2213" at bounding box center [342, 306] width 14 height 17
click at [329, 349] on img "9 Glyn Avenue, PICNIC POINT NSW 2213" at bounding box center [329, 352] width 14 height 17
click at [726, 12] on button "Toggle fullscreen view" at bounding box center [727, 10] width 14 height 14
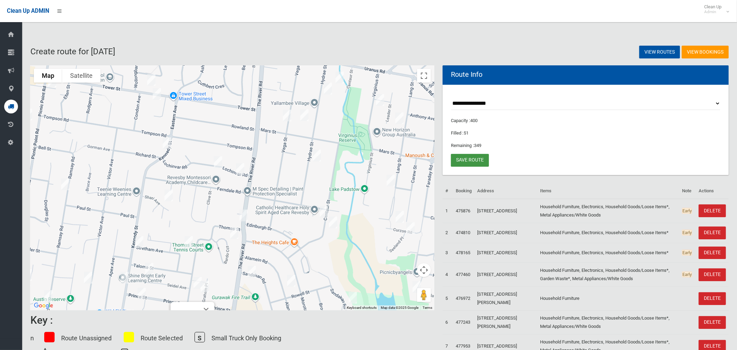
click at [474, 162] on link "Save route" at bounding box center [470, 160] width 38 height 13
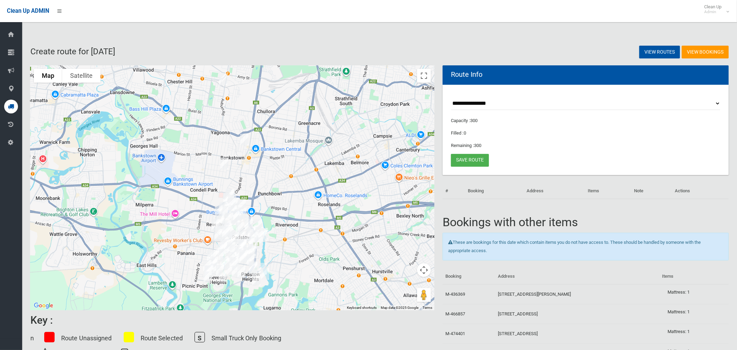
click at [477, 104] on select "**********" at bounding box center [586, 103] width 270 height 13
select select "*****"
click at [451, 97] on select "**********" at bounding box center [586, 103] width 270 height 13
click at [423, 79] on button "Toggle fullscreen view" at bounding box center [424, 76] width 14 height 14
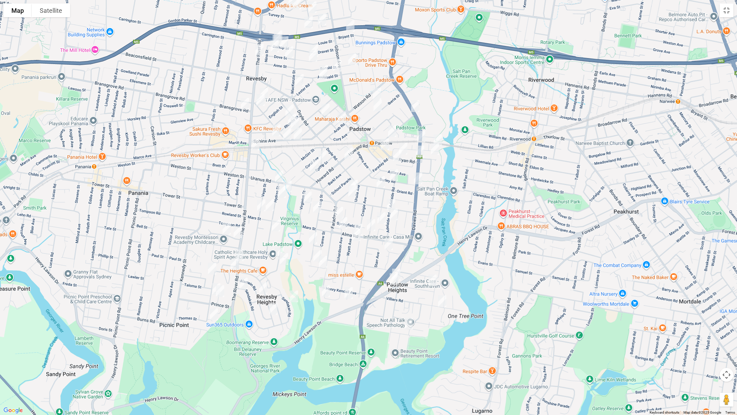
click at [399, 270] on img "1/51 Clancy Street, PADSTOW HEIGHTS NSW 2211" at bounding box center [394, 278] width 14 height 17
click at [391, 282] on img "1/51 Clancy Street, PADSTOW HEIGHTS NSW 2211" at bounding box center [394, 278] width 14 height 17
click at [432, 247] on button "Close" at bounding box center [424, 255] width 17 height 17
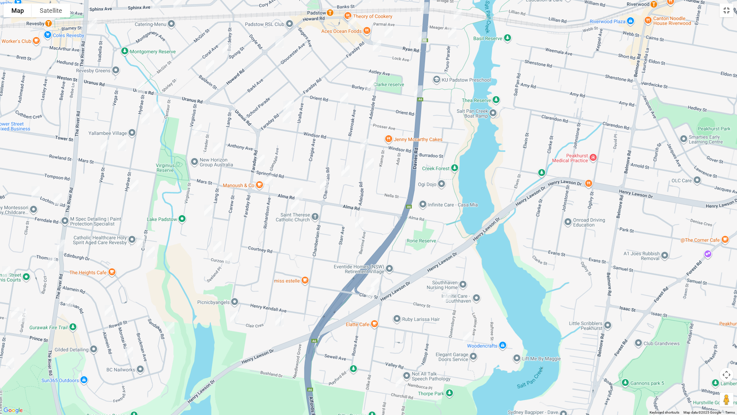
click at [724, 11] on button "Toggle fullscreen view" at bounding box center [727, 10] width 14 height 14
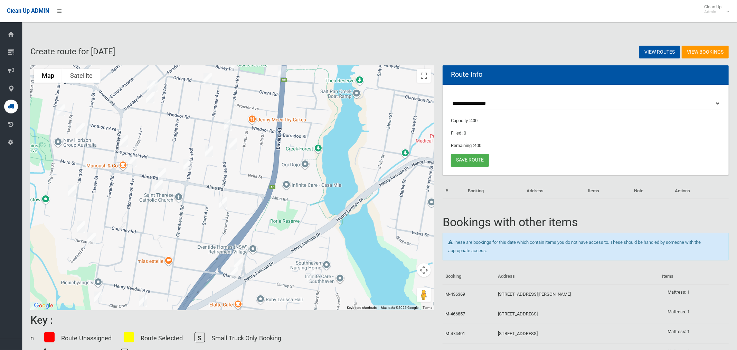
click at [232, 274] on img "1/51 Clancy Street, PADSTOW HEIGHTS NSW 2211" at bounding box center [234, 272] width 14 height 17
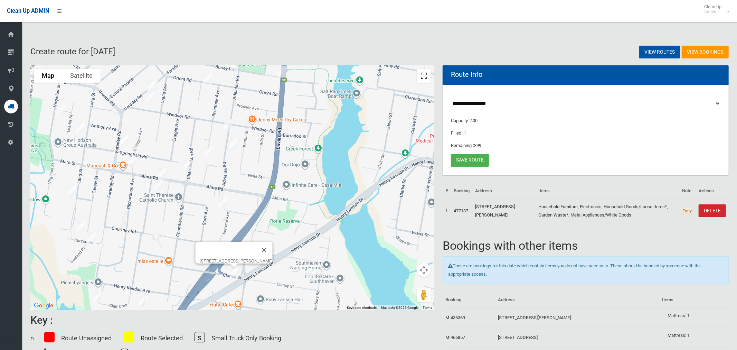
click at [420, 74] on button "Toggle fullscreen view" at bounding box center [424, 76] width 14 height 14
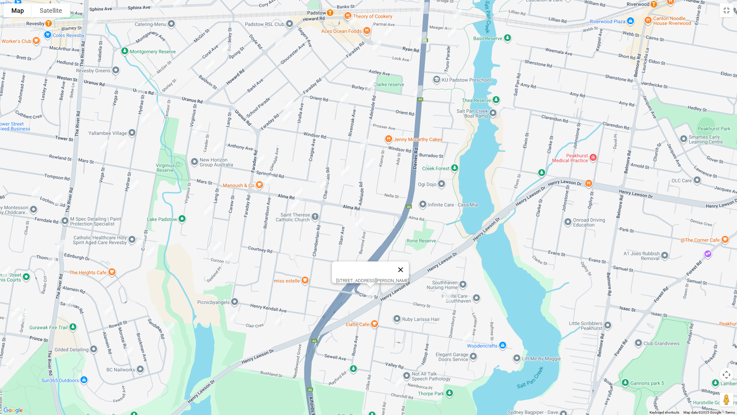
click at [409, 265] on button "Close" at bounding box center [400, 269] width 17 height 17
click at [378, 279] on img "48 Clancy Street, PADSTOW HEIGHTS NSW 2211" at bounding box center [375, 283] width 14 height 17
click at [444, 296] on img "8a Clancy Street, PADSTOW HEIGHTS NSW 2211" at bounding box center [448, 295] width 14 height 17
click at [470, 339] on img "47 Villiers Road, PADSTOW HEIGHTS NSW 2211" at bounding box center [467, 337] width 14 height 17
click at [400, 349] on img "1/34 Churchill Road, PADSTOW HEIGHTS NSW 2211" at bounding box center [400, 382] width 14 height 17
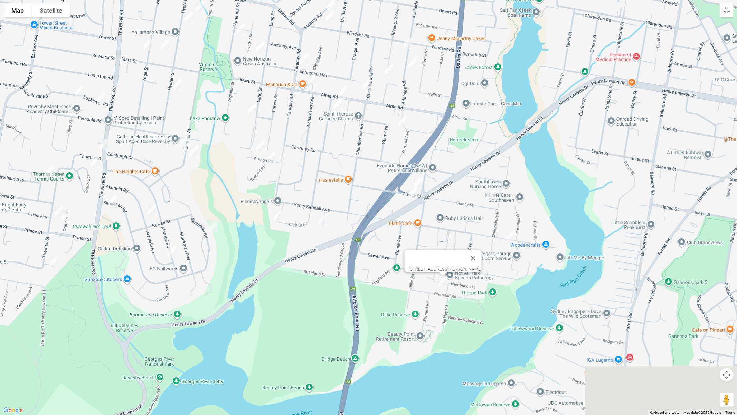
drag, startPoint x: 447, startPoint y: 386, endPoint x: 489, endPoint y: 286, distance: 108.9
click at [489, 286] on div "1/34 Churchill Road, PADSTOW HEIGHTS NSW 2211" at bounding box center [368, 207] width 737 height 415
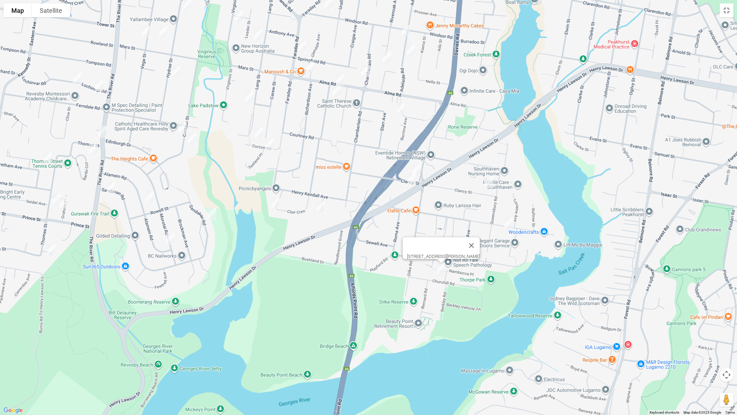
click at [321, 207] on img "4 Jasmine Avenue, PADSTOW HEIGHTS NSW 2211" at bounding box center [321, 206] width 14 height 17
click at [273, 206] on img "33 Clair Crescent, PADSTOW HEIGHTS NSW 2211" at bounding box center [276, 203] width 14 height 17
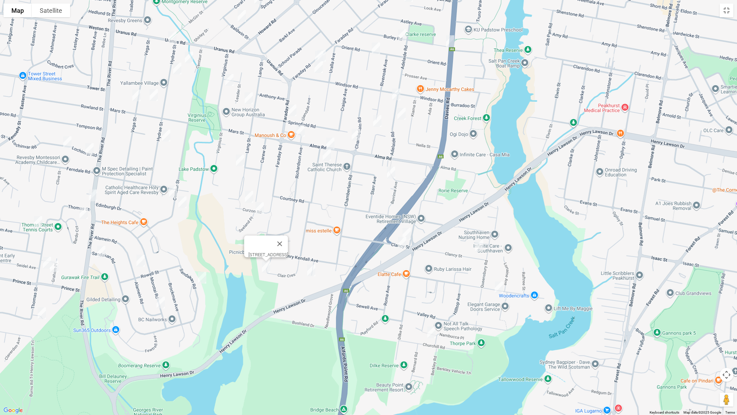
drag, startPoint x: 356, startPoint y: 137, endPoint x: 345, endPoint y: 244, distance: 107.3
click at [344, 245] on div "[STREET_ADDRESS]" at bounding box center [368, 207] width 737 height 415
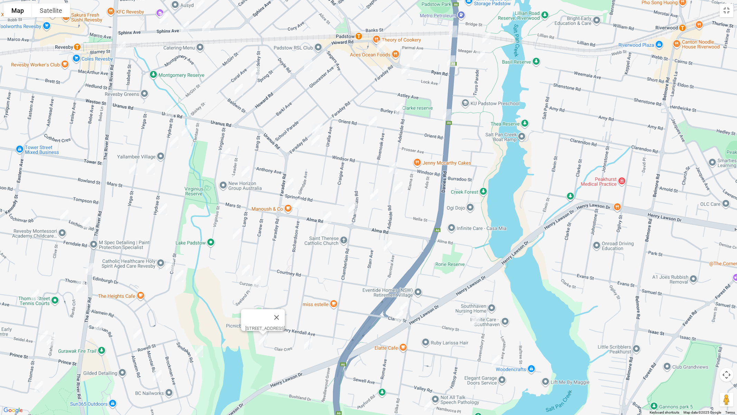
click at [394, 165] on img "28A Adelaide Road, PADSTOW NSW 2211" at bounding box center [393, 167] width 14 height 17
click at [397, 189] on img "33 Adelaide Road, PADSTOW NSW 2211" at bounding box center [399, 187] width 14 height 17
click at [374, 198] on img "5 Helga Avenue, PADSTOW NSW 2211" at bounding box center [374, 194] width 14 height 17
drag, startPoint x: 353, startPoint y: 210, endPoint x: 357, endPoint y: 213, distance: 5.0
click at [353, 209] on img "36 Chamberlain Road, PADSTOW NSW 2211" at bounding box center [353, 207] width 14 height 17
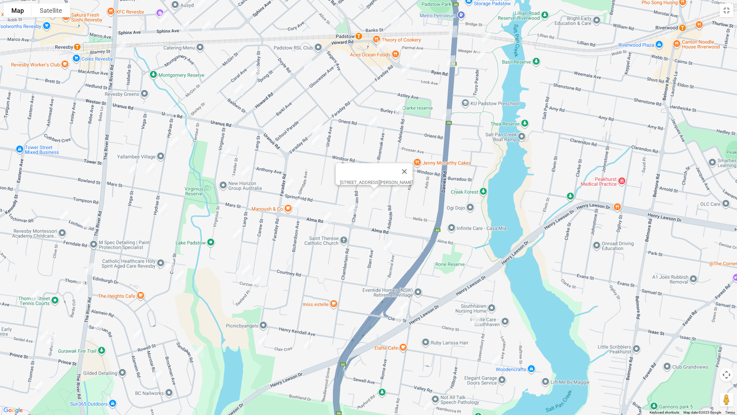
click at [354, 211] on img "36 Chamberlain Road, PADSTOW NSW 2211" at bounding box center [353, 207] width 14 height 17
click at [390, 247] on img "12 Berrima Avenue, PADSTOW NSW 2211" at bounding box center [388, 245] width 14 height 17
click at [288, 181] on img "125 Faraday Road, PADSTOW NSW 2211" at bounding box center [289, 183] width 14 height 17
click at [297, 200] on img "144 Alma Road, PADSTOW NSW 2211" at bounding box center [298, 204] width 14 height 17
click at [328, 215] on img "115 Alma Road, PADSTOW NSW 2211" at bounding box center [327, 216] width 14 height 17
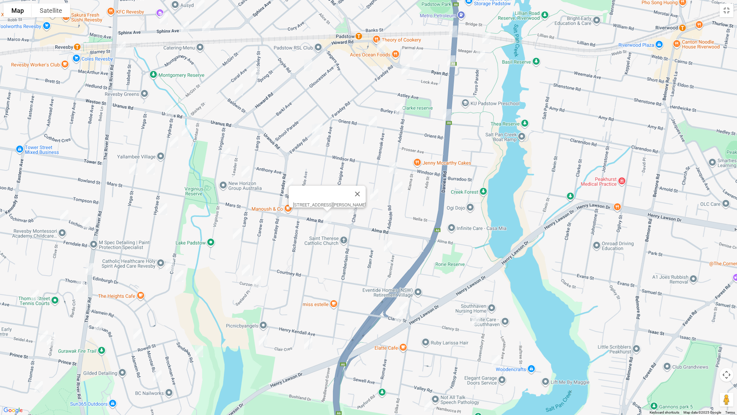
click at [325, 228] on img "5A Wyatt Avenue, PADSTOW NSW 2211" at bounding box center [324, 228] width 14 height 17
click at [235, 234] on img "92 Lang Street, PADSTOW NSW 2211" at bounding box center [237, 233] width 14 height 17
drag, startPoint x: 244, startPoint y: 271, endPoint x: 259, endPoint y: 282, distance: 18.3
click at [244, 271] on img "18 Curzon Road, PADSTOW HEIGHTS NSW 2211" at bounding box center [246, 270] width 14 height 17
click at [258, 282] on img "7 Curzon Road, PADSTOW HEIGHTS NSW 2211" at bounding box center [257, 281] width 14 height 17
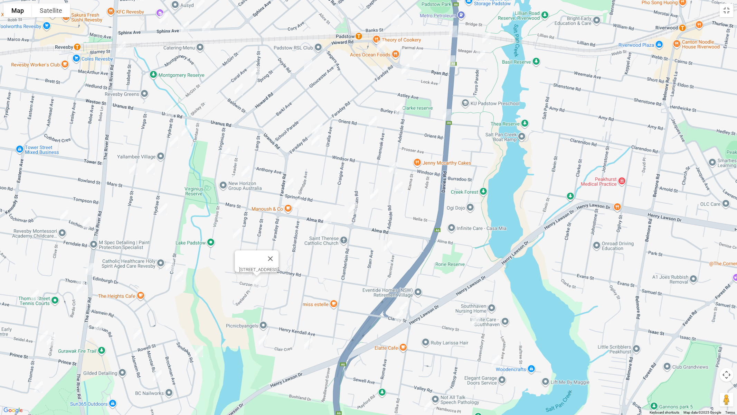
click at [325, 128] on div "7 Curzon Road, PADSTOW HEIGHTS NSW 2211" at bounding box center [368, 207] width 737 height 415
click at [279, 253] on button "Close" at bounding box center [270, 258] width 17 height 17
click at [325, 124] on img "83 Faraday Road, PADSTOW NSW 2211" at bounding box center [319, 129] width 14 height 17
click at [309, 127] on img "85 Faraday Road, PADSTOW NSW 2211" at bounding box center [316, 130] width 14 height 17
click at [318, 144] on img "84 Windsor Road, PADSTOW NSW 2211" at bounding box center [316, 140] width 14 height 17
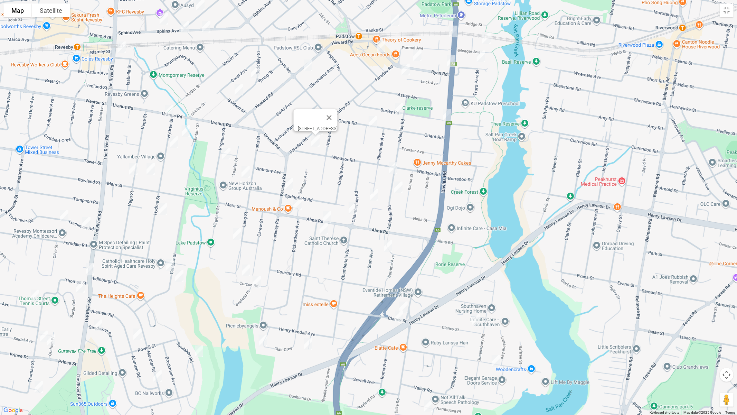
click at [400, 112] on img "23A Burley Road, PADSTOW NSW 2211" at bounding box center [399, 108] width 14 height 17
click at [373, 125] on img "43 Orient Road, PADSTOW NSW 2211" at bounding box center [373, 121] width 14 height 17
click at [447, 113] on img "1C Burley Road, PADSTOW NSW 2211" at bounding box center [447, 114] width 14 height 17
drag, startPoint x: 486, startPoint y: 137, endPoint x: 467, endPoint y: 182, distance: 49.1
click at [467, 207] on div "[STREET_ADDRESS][PERSON_NAME]" at bounding box center [368, 207] width 737 height 415
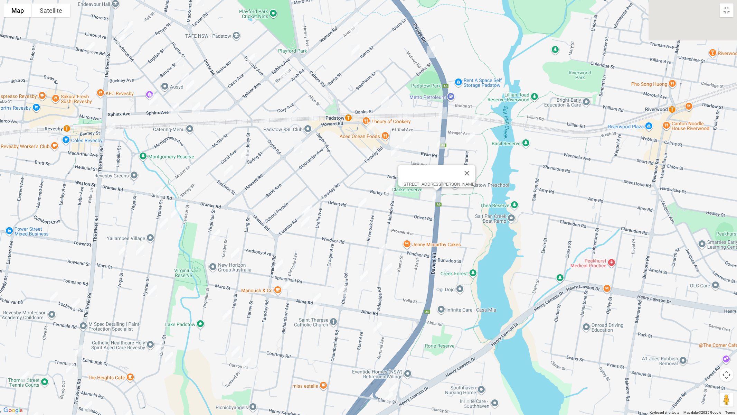
drag, startPoint x: 464, startPoint y: 200, endPoint x: 462, endPoint y: 249, distance: 48.8
click at [457, 257] on div "[STREET_ADDRESS][PERSON_NAME]" at bounding box center [368, 207] width 737 height 415
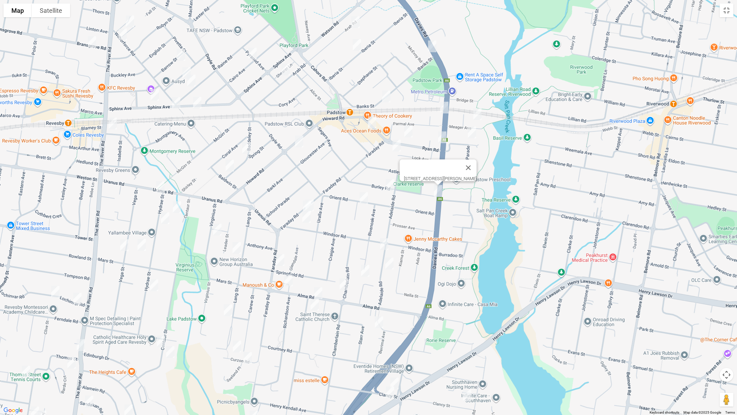
click at [479, 115] on img "6 Meager Avenue, PADSTOW NSW 2211" at bounding box center [478, 113] width 14 height 17
click at [446, 112] on img "70 Davies Road, PADSTOW NSW 2211" at bounding box center [445, 107] width 14 height 17
click at [472, 134] on img "11 Trevone Street, PADSTOW NSW 2211" at bounding box center [472, 132] width 14 height 17
click at [442, 137] on img "40 Ryan Road, PADSTOW NSW 2211" at bounding box center [443, 137] width 14 height 17
click at [449, 137] on div "To navigate, press the arrow keys. 11 Trevone Street, PADSTOW NSW 2211" at bounding box center [368, 207] width 737 height 415
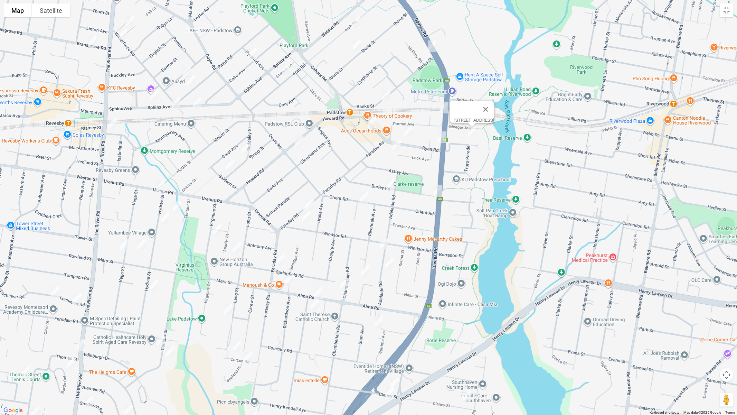
click at [442, 139] on img "40 Ryan Road, PADSTOW NSW 2211" at bounding box center [443, 137] width 14 height 17
click at [407, 132] on img "12 Ryan Road, PADSTOW NSW 2211" at bounding box center [409, 131] width 14 height 17
click at [373, 127] on img "23 Howard Road, PADSTOW NSW 2211" at bounding box center [372, 122] width 14 height 17
click at [397, 145] on img "31 Lock Avenue, PADSTOW NSW 2211" at bounding box center [397, 145] width 14 height 17
click at [298, 139] on img "113 Howard Road, PADSTOW NSW 2211" at bounding box center [299, 141] width 14 height 17
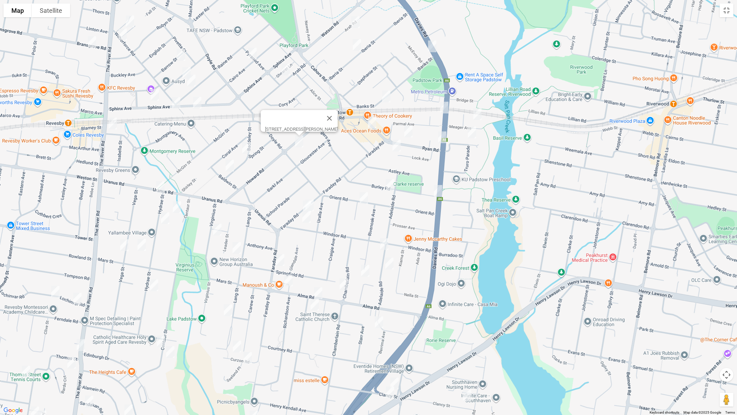
click at [242, 150] on img "16 Spring Street, PADSTOW NSW 2211" at bounding box center [247, 147] width 14 height 17
click at [230, 162] on img "34 Spring Street, PADSTOW NSW 2211" at bounding box center [230, 165] width 14 height 17
click at [159, 188] on img "4 Hydrae Street, REVESBY NSW 2212" at bounding box center [160, 186] width 14 height 17
click at [179, 205] on img "16 Centaur Street, REVESBY NSW 2212" at bounding box center [177, 206] width 14 height 17
click at [215, 228] on img "27 Virginius Street, PADSTOW NSW 2211" at bounding box center [217, 229] width 14 height 17
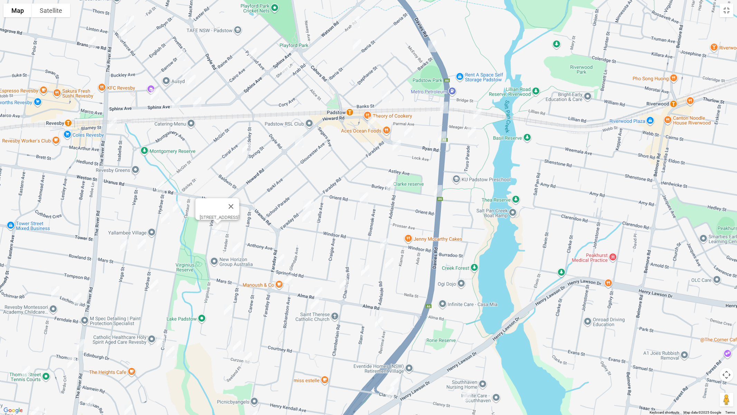
click at [238, 247] on img "42 Lang Street, PADSTOW NSW 2211" at bounding box center [237, 247] width 14 height 17
click at [167, 224] on img "27 Hydrae Street, REVESBY NSW 2212" at bounding box center [165, 217] width 14 height 17
drag, startPoint x: 196, startPoint y: 257, endPoint x: 284, endPoint y: 172, distance: 122.2
click at [295, 167] on div "[STREET_ADDRESS]" at bounding box center [368, 207] width 737 height 415
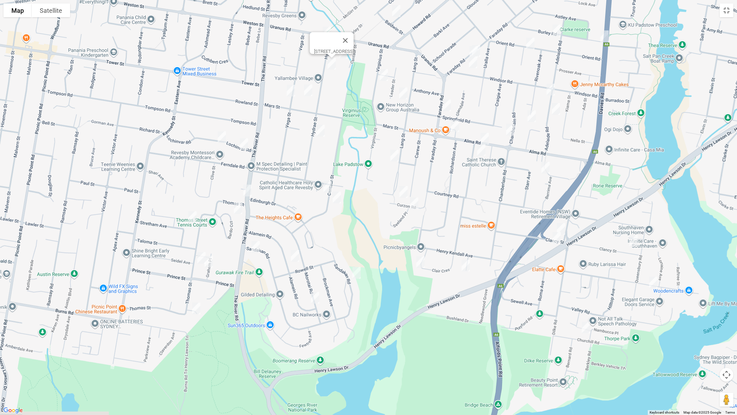
drag, startPoint x: 208, startPoint y: 243, endPoint x: 372, endPoint y: 88, distance: 225.2
click at [377, 80] on div "[STREET_ADDRESS]" at bounding box center [368, 207] width 737 height 415
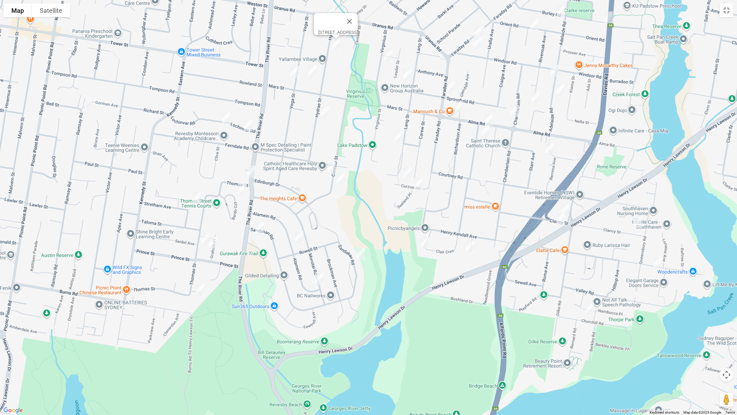
click at [195, 198] on img "31 Stretham Avenue, PICNIC POINT NSW 2213" at bounding box center [197, 197] width 14 height 17
click at [202, 240] on img "72 Thomas Street, PICNIC POINT NSW 2213" at bounding box center [206, 238] width 14 height 17
click at [213, 241] on img "4 Graham Place, PICNIC POINT NSW 2213" at bounding box center [213, 242] width 14 height 17
drag, startPoint x: 199, startPoint y: 291, endPoint x: 237, endPoint y: 223, distance: 77.8
click at [199, 291] on img "9 Glyn Avenue, PICNIC POINT NSW 2213" at bounding box center [201, 289] width 14 height 17
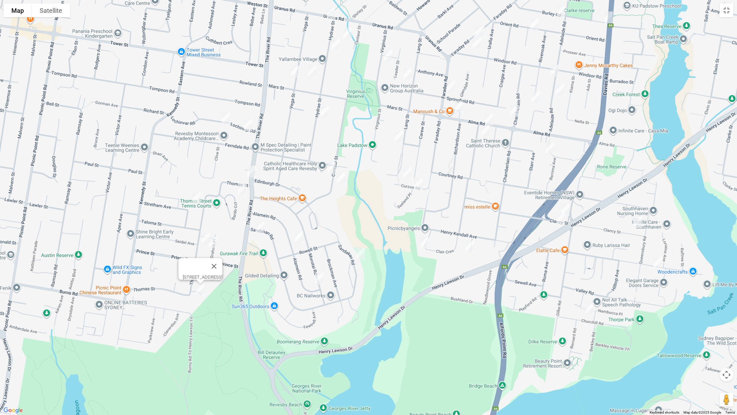
click at [242, 191] on img "20 Bardo Circuit, REVESBY HEIGHTS NSW 2212" at bounding box center [242, 188] width 14 height 17
click at [227, 120] on img "17 Lochinvar Road, REVESBY NSW 2212" at bounding box center [226, 118] width 14 height 17
click at [226, 119] on img "17 Lochinvar Road, REVESBY NSW 2212" at bounding box center [226, 118] width 14 height 17
click at [249, 126] on img "1 Lochinvar Road, REVESBY NSW 2212" at bounding box center [248, 124] width 14 height 17
drag, startPoint x: 455, startPoint y: 150, endPoint x: 407, endPoint y: 244, distance: 105.7
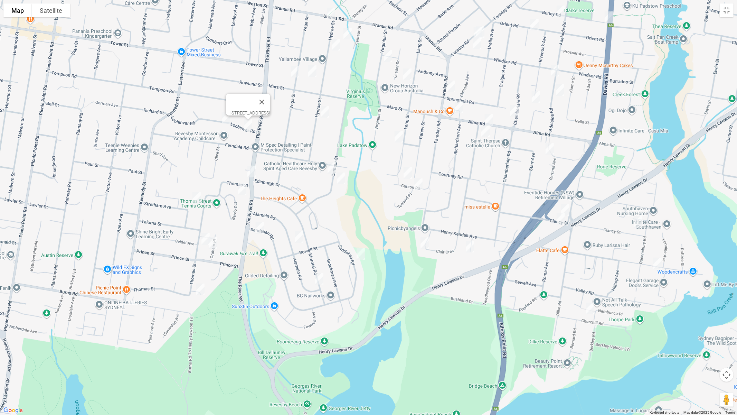
click at [407, 244] on div "[STREET_ADDRESS]" at bounding box center [368, 207] width 737 height 415
click at [253, 171] on img "310 The River Road, PICNIC POINT NSW 2213" at bounding box center [252, 171] width 14 height 17
click at [259, 222] on img "1 Sandakan Road, REVESBY HEIGHTS NSW 2212" at bounding box center [260, 227] width 14 height 17
click at [302, 235] on img "42A Alamein Road, REVESBY HEIGHTS NSW 2212" at bounding box center [299, 236] width 14 height 17
drag, startPoint x: 317, startPoint y: 279, endPoint x: 340, endPoint y: 270, distance: 25.0
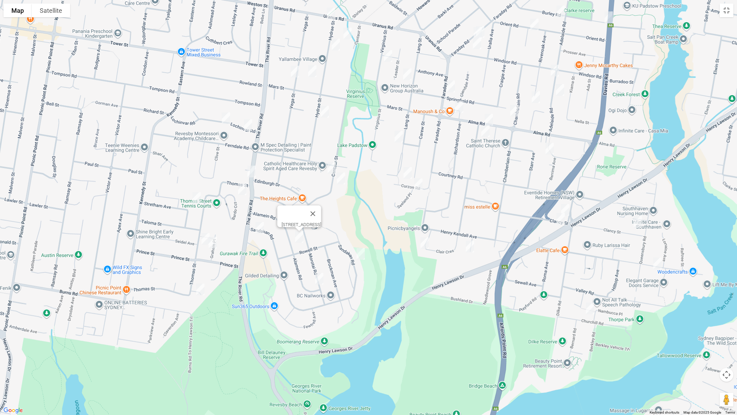
click at [317, 279] on img "68 Alamein Road, REVESBY HEIGHTS NSW 2212" at bounding box center [319, 278] width 14 height 17
click at [341, 252] on button "Close" at bounding box center [333, 255] width 17 height 17
click at [363, 253] on img "121 Sandakan Road, REVESBY HEIGHTS NSW 2212" at bounding box center [361, 253] width 14 height 17
click at [362, 252] on img "121 Sandakan Road, REVESBY HEIGHTS NSW 2212" at bounding box center [361, 253] width 14 height 17
click at [295, 73] on img "58A Vega Street, REVESBY NSW 2212" at bounding box center [295, 71] width 14 height 17
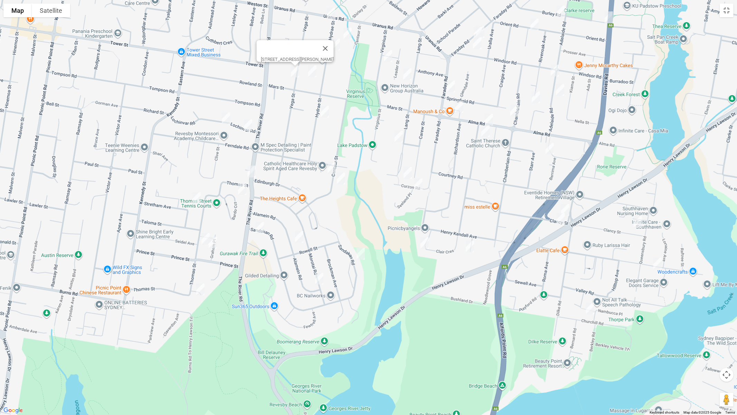
click at [316, 74] on img "14C Mars Street, REVESBY NSW 2212" at bounding box center [313, 71] width 14 height 17
click at [326, 110] on img "75 Hydrae Street, REVESBY NSW 2212" at bounding box center [325, 111] width 14 height 17
click at [332, 167] on img "102A Centaur Street, REVESBY NSW 2212" at bounding box center [332, 167] width 14 height 17
click at [342, 176] on img "105A Centaur Street, REVESBY NSW 2212" at bounding box center [341, 178] width 14 height 17
drag, startPoint x: 451, startPoint y: 150, endPoint x: 448, endPoint y: 180, distance: 29.9
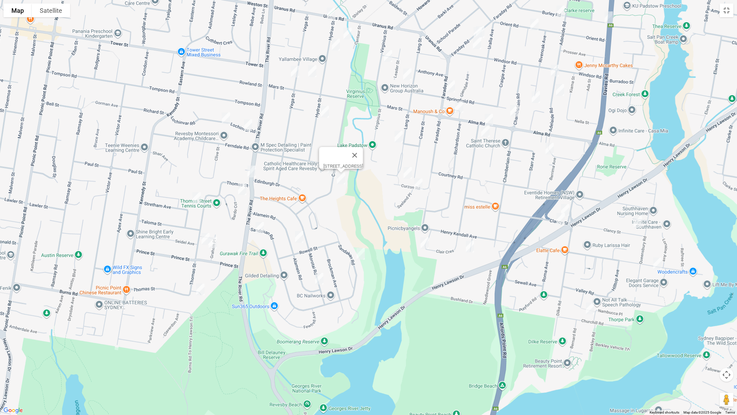
click at [409, 254] on div "[STREET_ADDRESS]" at bounding box center [368, 207] width 737 height 415
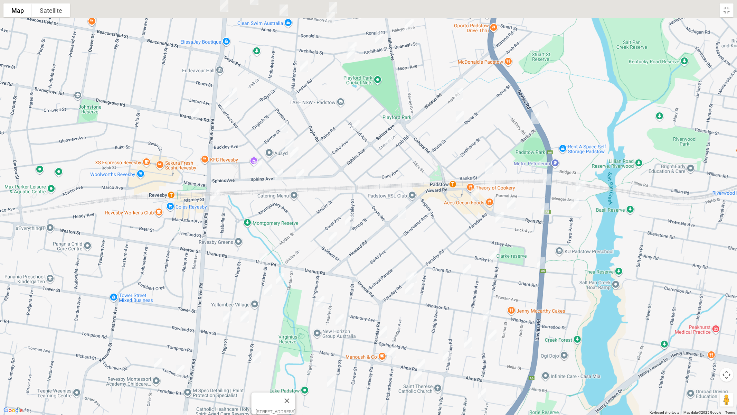
drag, startPoint x: 474, startPoint y: 79, endPoint x: 401, endPoint y: 338, distance: 269.2
click at [401, 338] on div "[STREET_ADDRESS]" at bounding box center [368, 207] width 737 height 415
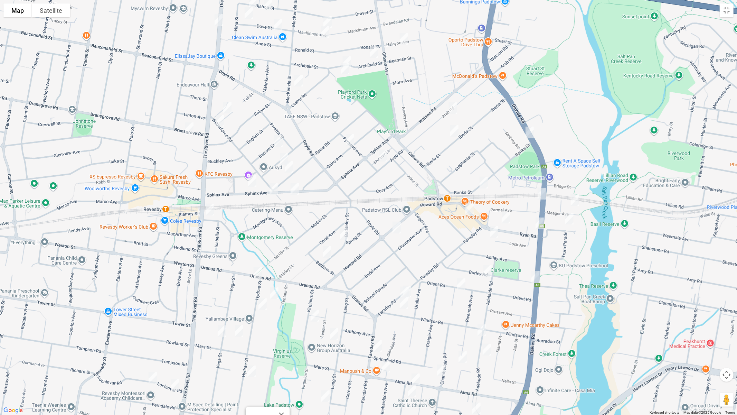
click at [345, 233] on img "16 Spring Street, PADSTOW NSW 2211" at bounding box center [344, 233] width 14 height 17
click at [396, 229] on img "113 Howard Road, PADSTOW NSW 2211" at bounding box center [397, 227] width 14 height 17
click at [468, 207] on img "23 Howard Road, PADSTOW NSW 2211" at bounding box center [470, 208] width 14 height 17
click at [505, 218] on img "12 Ryan Road, PADSTOW NSW 2211" at bounding box center [506, 217] width 14 height 17
click at [494, 233] on img "31 Lock Avenue, PADSTOW NSW 2211" at bounding box center [494, 231] width 14 height 17
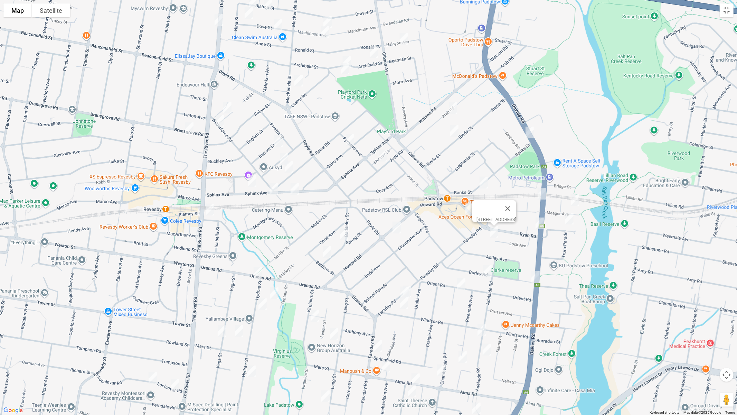
click at [729, 10] on button "Toggle fullscreen view" at bounding box center [727, 10] width 14 height 14
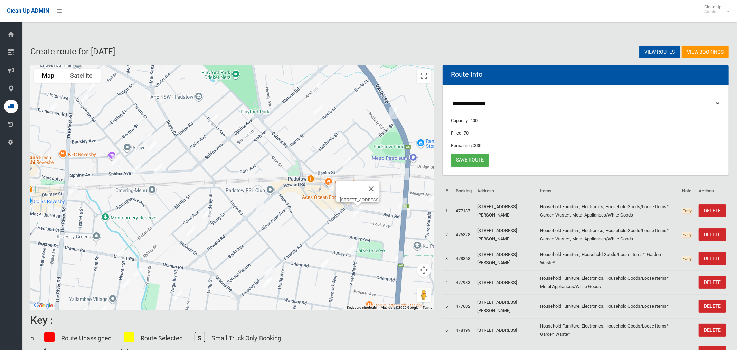
click at [121, 254] on img "4 Hydrae Street, REVESBY NSW 2212" at bounding box center [121, 253] width 14 height 17
click at [189, 234] on img "34 Spring Street, PADSTOW NSW 2211" at bounding box center [191, 231] width 14 height 17
click at [213, 207] on button "Close" at bounding box center [204, 208] width 17 height 17
click at [206, 214] on img "16 Spring Street, PADSTOW NSW 2211" at bounding box center [207, 214] width 14 height 17
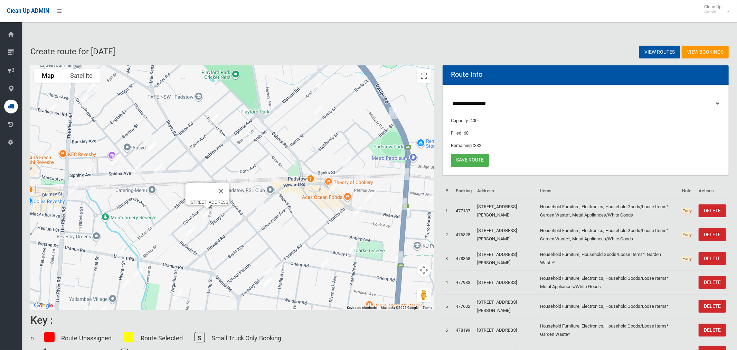
click at [138, 273] on img "16 Centaur Street, REVESBY NSW 2212" at bounding box center [138, 273] width 14 height 17
click at [126, 282] on img "27 Hydrae Street, REVESBY NSW 2212" at bounding box center [126, 284] width 14 height 17
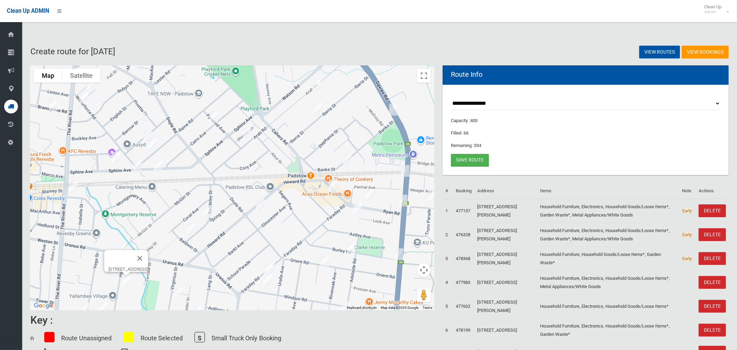
click at [353, 247] on img "23A Burley Road, PADSTOW NSW 2211" at bounding box center [351, 248] width 14 height 17
click at [399, 255] on img "1C Burley Road, PADSTOW NSW 2211" at bounding box center [399, 253] width 14 height 17
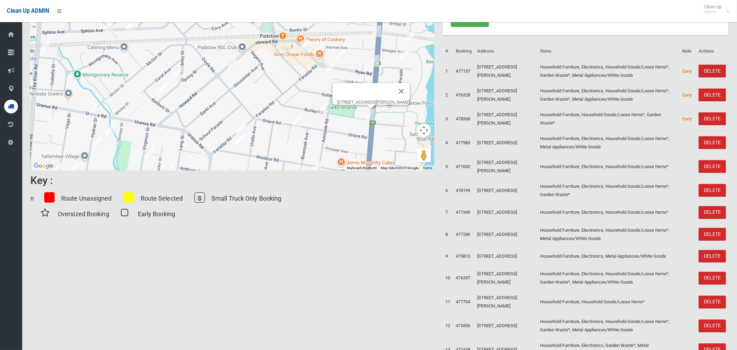
scroll to position [76, 0]
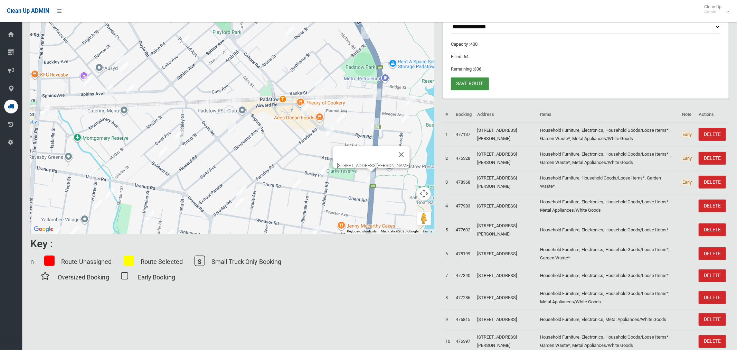
click at [477, 81] on link "Save route" at bounding box center [470, 83] width 38 height 13
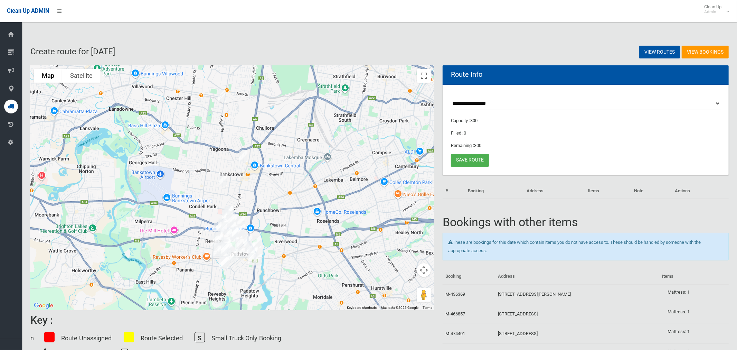
click at [721, 103] on div "**********" at bounding box center [586, 130] width 286 height 90
click at [679, 95] on div "**********" at bounding box center [586, 130] width 286 height 90
click at [682, 102] on select "**********" at bounding box center [586, 103] width 270 height 13
select select "*****"
click at [451, 97] on select "**********" at bounding box center [586, 103] width 270 height 13
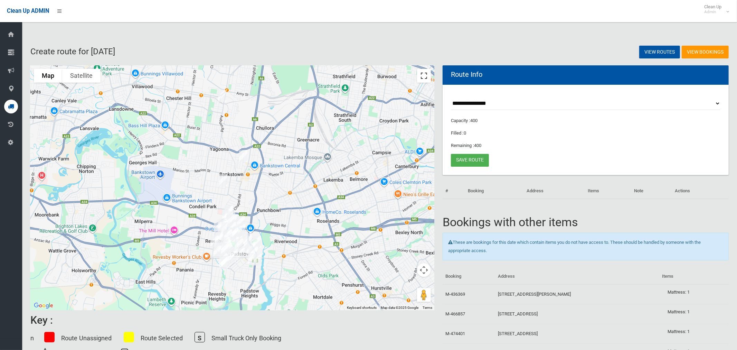
click at [424, 77] on button "Toggle fullscreen view" at bounding box center [424, 76] width 14 height 14
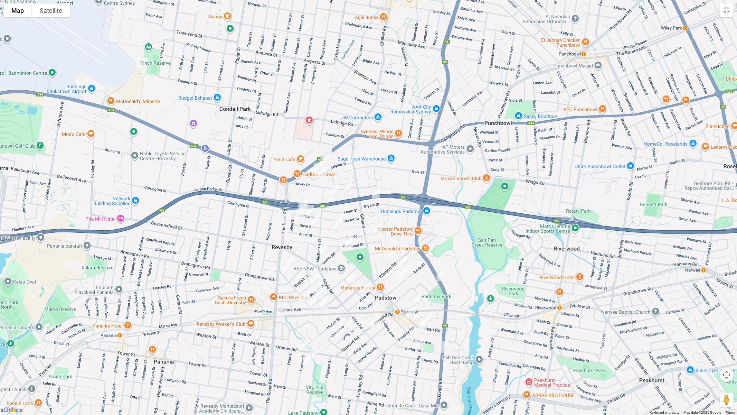
click at [278, 312] on img "1/147 The River Road, REVESBY NSW 2212" at bounding box center [281, 313] width 14 height 17
click at [302, 305] on img "70 Sphinx Avenue, REVESBY NSW 2212" at bounding box center [302, 298] width 14 height 17
click at [313, 308] on img "85a Sphinx Avenue, REVESBY NSW 2212" at bounding box center [313, 302] width 14 height 17
click at [324, 306] on img "73 Sphinx Avenue, REVESBY NSW 2212" at bounding box center [324, 302] width 14 height 17
click at [283, 219] on img "66 The River Road, REVESBY NSW 2212" at bounding box center [285, 218] width 14 height 17
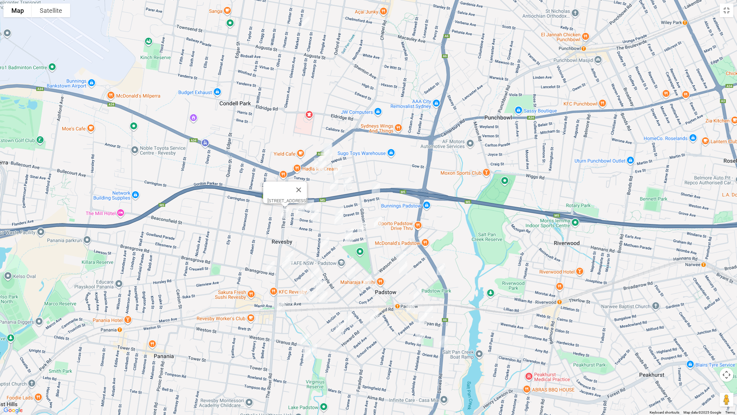
drag, startPoint x: 358, startPoint y: 255, endPoint x: 352, endPoint y: 227, distance: 28.5
click at [358, 219] on div "[STREET_ADDRESS]" at bounding box center [368, 207] width 737 height 415
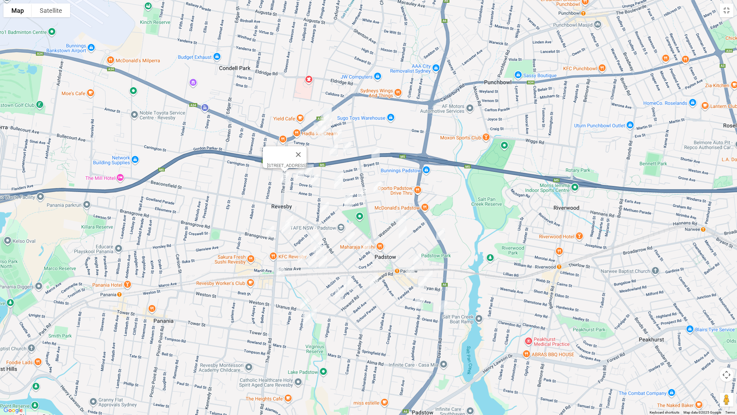
click at [303, 300] on img "4 Hydrae Street, REVESBY NSW 2212" at bounding box center [305, 304] width 14 height 17
click at [316, 311] on img "16 Centaur Street, REVESBY NSW 2212" at bounding box center [313, 314] width 14 height 17
click at [306, 324] on img "27 Hydrae Street, REVESBY NSW 2212" at bounding box center [307, 319] width 14 height 17
click at [329, 292] on button "Close" at bounding box center [320, 296] width 17 height 17
click at [348, 284] on img "16 Spring Street, PADSTOW NSW 2211" at bounding box center [348, 284] width 14 height 17
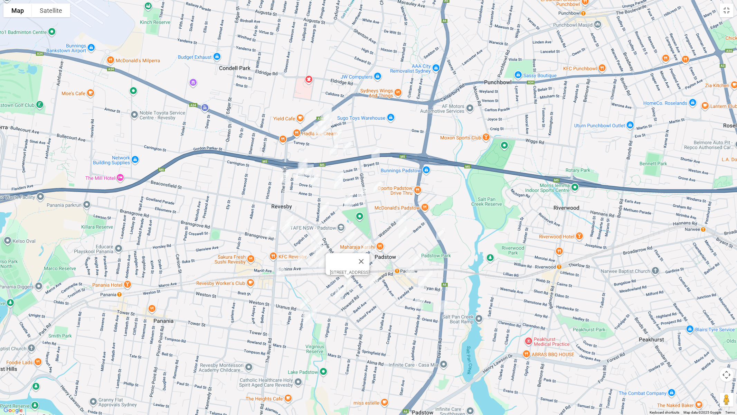
click at [338, 293] on img "34 Spring Street, PADSTOW NSW 2211" at bounding box center [340, 293] width 14 height 17
click at [361, 265] on button "Close" at bounding box center [353, 270] width 17 height 17
click at [373, 282] on img "113 Howard Road, PADSTOW NSW 2211" at bounding box center [374, 281] width 14 height 17
click at [409, 254] on button "Close" at bounding box center [404, 258] width 17 height 17
click at [419, 260] on img "1 Banks Street, PADSTOW NSW 2211" at bounding box center [418, 258] width 14 height 17
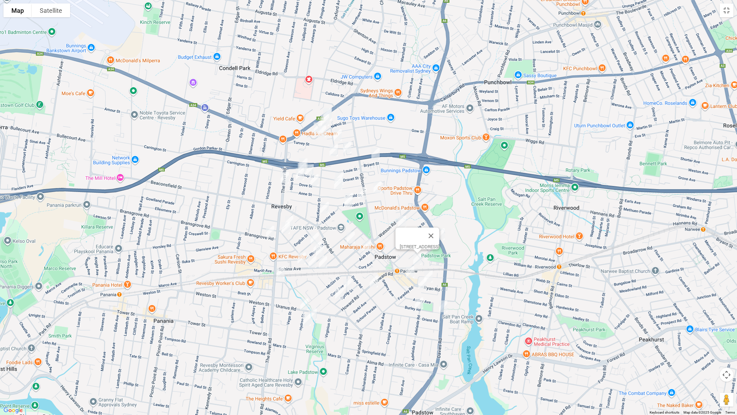
click at [411, 271] on img "23 Howard Road, PADSTOW NSW 2211" at bounding box center [410, 271] width 14 height 17
click at [429, 273] on img "12 Ryan Road, PADSTOW NSW 2211" at bounding box center [429, 276] width 14 height 17
click at [421, 281] on img "31 Lock Avenue, PADSTOW NSW 2211" at bounding box center [423, 283] width 14 height 17
click at [421, 300] on img "23A Burley Road, PADSTOW NSW 2211" at bounding box center [419, 302] width 14 height 17
click at [446, 308] on img "1C Burley Road, PADSTOW NSW 2211" at bounding box center [444, 306] width 14 height 17
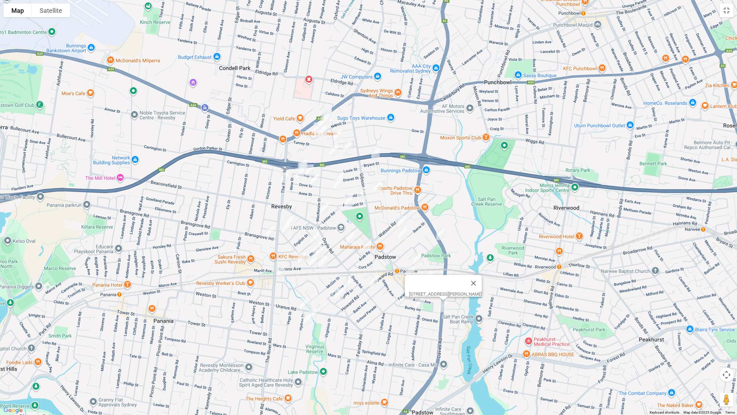
click at [443, 233] on img "58 Banks Street, PADSTOW NSW 2211" at bounding box center [441, 233] width 14 height 17
click at [395, 219] on img "73 Arab Road, PADSTOW NSW 2211" at bounding box center [402, 221] width 14 height 17
click at [401, 234] on img "92 Iberia Street, PADSTOW NSW 2211" at bounding box center [403, 233] width 14 height 17
click at [350, 236] on img "22 Pyramid Avenue, PADSTOW NSW 2211" at bounding box center [351, 237] width 14 height 17
click at [364, 242] on img "144A Arab Road, PADSTOW NSW 2211" at bounding box center [367, 245] width 14 height 17
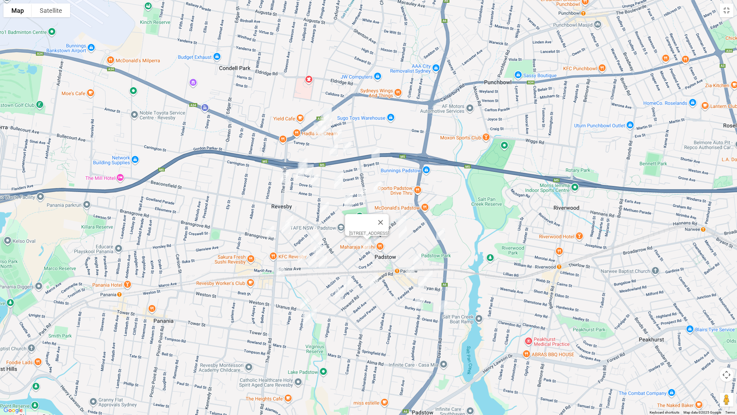
click at [314, 234] on img "5 Barrow Street, REVESBY NSW 2212" at bounding box center [315, 238] width 14 height 17
click at [308, 243] on img "5 Barrow Street, REVESBY NSW 2212" at bounding box center [315, 238] width 14 height 17
click at [311, 245] on img "19 Rhonda Street, REVESBY NSW 2212" at bounding box center [318, 246] width 14 height 17
click at [324, 249] on img "42 Raine Road, REVESBY NSW 2212" at bounding box center [320, 250] width 14 height 17
click at [270, 230] on img "11 Bransgrove Road, REVESBY NSW 2212" at bounding box center [270, 231] width 14 height 17
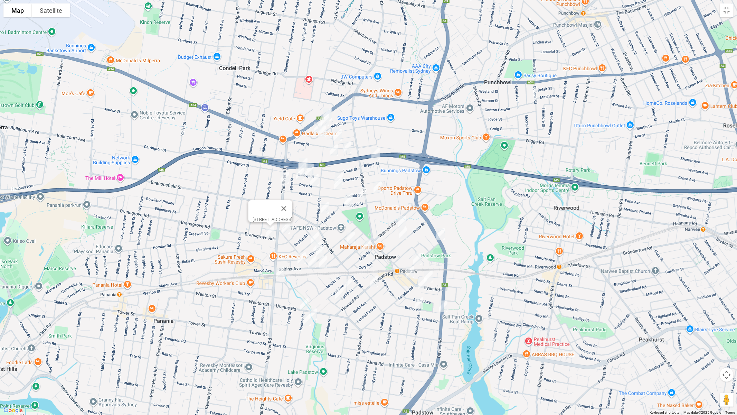
click at [288, 231] on img "2 Wilberforce Road, REVESBY NSW 2212" at bounding box center [286, 227] width 14 height 17
click at [308, 203] on button "Close" at bounding box center [299, 204] width 17 height 17
click at [294, 215] on img "1A Haddon Crescent, REVESBY NSW 2212" at bounding box center [289, 221] width 14 height 17
click at [379, 186] on img "5 Halcyon Avenue, PADSTOW NSW 2211" at bounding box center [378, 186] width 14 height 17
click at [364, 193] on img "6 Archibald Street, PADSTOW NSW 2211" at bounding box center [363, 193] width 14 height 17
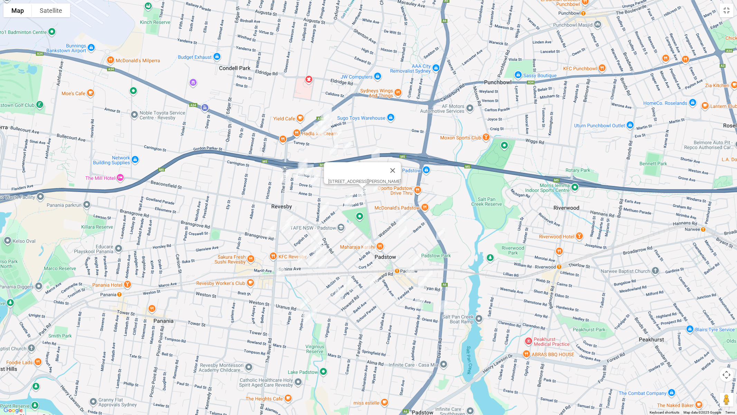
click at [351, 190] on img "21A Archibald Street, PADSTOW NSW 2211" at bounding box center [349, 198] width 14 height 17
click at [349, 203] on img "9 Cahors Road, PADSTOW NSW 2211" at bounding box center [348, 201] width 14 height 17
click at [326, 206] on img "98 Mackenzie Street, REVESBY NSW 2212" at bounding box center [325, 207] width 14 height 17
click at [378, 154] on img "14 Bryant Street, PADSTOW NSW 2211" at bounding box center [376, 153] width 14 height 17
click at [302, 156] on img "28 Bishop Street, REVESBY NSW 2212" at bounding box center [304, 164] width 14 height 17
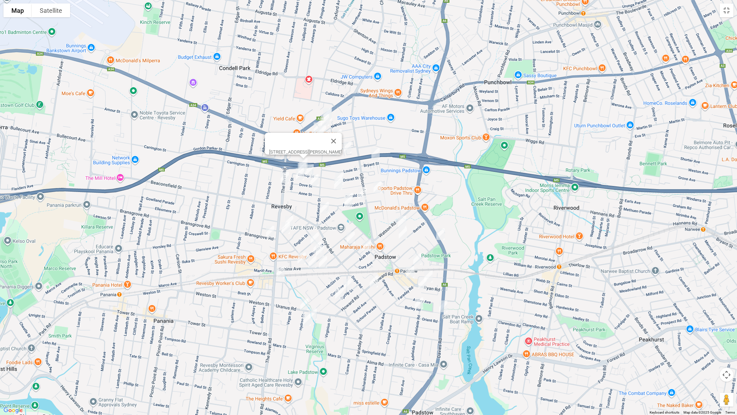
click at [299, 164] on img "29A Bishop Street, REVESBY NSW 2212" at bounding box center [302, 168] width 14 height 17
click at [298, 172] on img "32 Dove Street, REVESBY NSW 2212" at bounding box center [300, 174] width 14 height 17
drag, startPoint x: 311, startPoint y: 170, endPoint x: 310, endPoint y: 180, distance: 10.4
click at [311, 170] on img "17 Bishop Street, REVESBY NSW 2212" at bounding box center [310, 169] width 14 height 17
click at [311, 181] on img "9 Dove Street, REVESBY NSW 2212" at bounding box center [315, 179] width 14 height 17
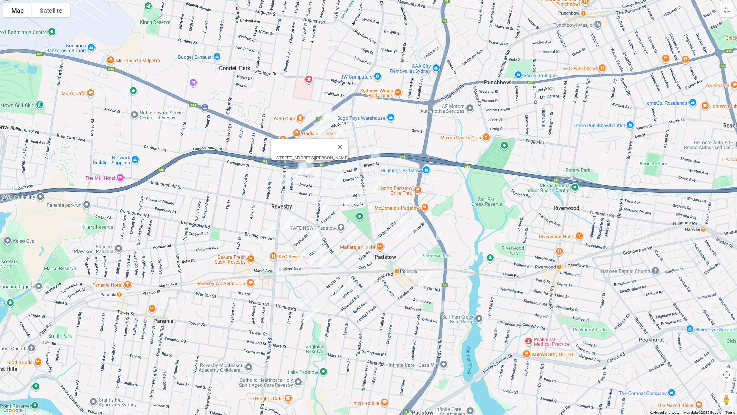
click at [316, 176] on img "9 Dove Street, REVESBY NSW 2212" at bounding box center [315, 179] width 14 height 17
click at [344, 174] on img "38 Mackinnon Avenue, PADSTOW NSW 2211" at bounding box center [340, 178] width 14 height 17
click at [339, 184] on img "39A Mackinnon Avenue, PADSTOW NSW 2211" at bounding box center [338, 183] width 14 height 17
click at [348, 142] on img "13B Turvey Street, REVESBY NSW 2212" at bounding box center [347, 147] width 14 height 17
click at [336, 148] on img "12 Mackenzie Street, REVESBY NSW 2212" at bounding box center [334, 150] width 14 height 17
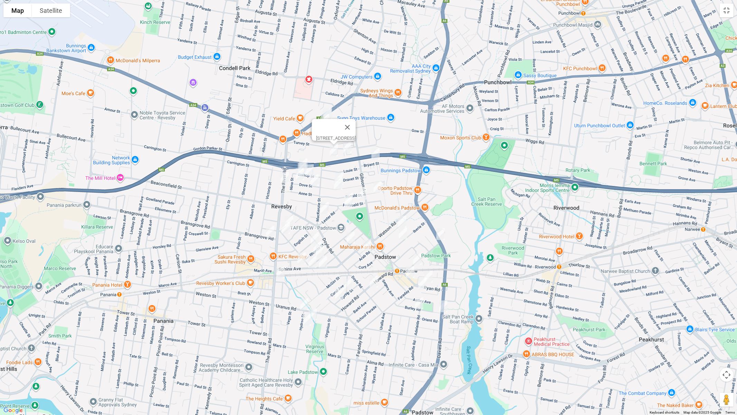
drag, startPoint x: 370, startPoint y: 120, endPoint x: 341, endPoint y: 118, distance: 29.1
click at [356, 120] on button "Close" at bounding box center [347, 127] width 17 height 17
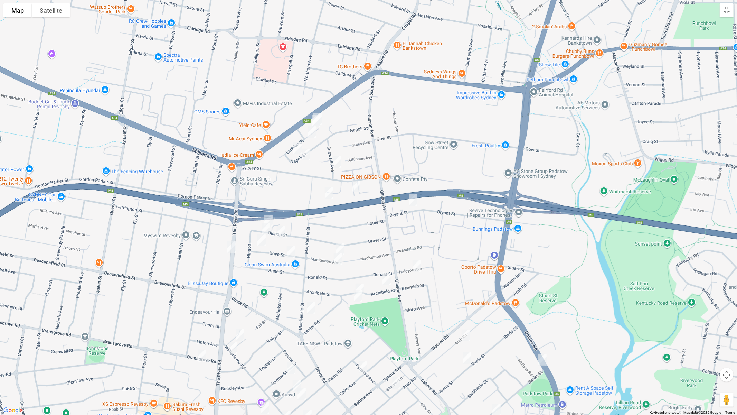
click at [326, 116] on div "To navigate, press the arrow keys." at bounding box center [368, 207] width 737 height 415
click at [325, 114] on div at bounding box center [368, 207] width 737 height 415
click at [322, 118] on img "7 Lachlan Street, REVESBY NSW 2212" at bounding box center [316, 120] width 14 height 17
click at [313, 131] on img "23a Lachlan Street, REVESBY NSW 2212" at bounding box center [312, 131] width 14 height 17
click at [300, 146] on img "45 Napoli Street, PADSTOW NSW 2211" at bounding box center [306, 154] width 14 height 17
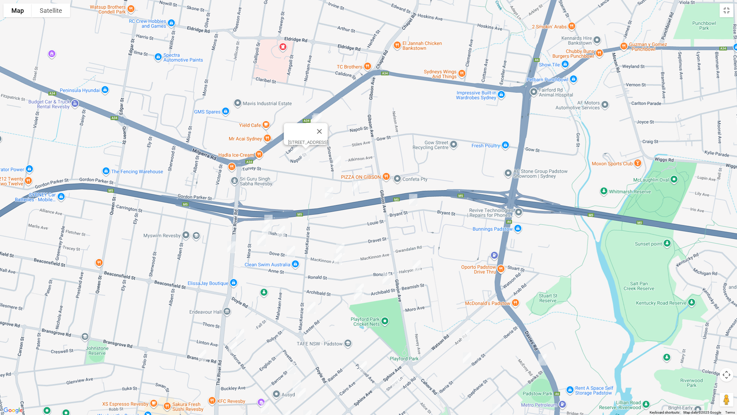
click at [307, 152] on img "45 Napoli Street, PADSTOW NSW 2211" at bounding box center [306, 154] width 14 height 17
click at [335, 163] on img "21ex Snowsill Avenue, PADSTOW NSW 2211" at bounding box center [337, 161] width 14 height 17
click at [722, 9] on button "Toggle fullscreen view" at bounding box center [727, 10] width 14 height 14
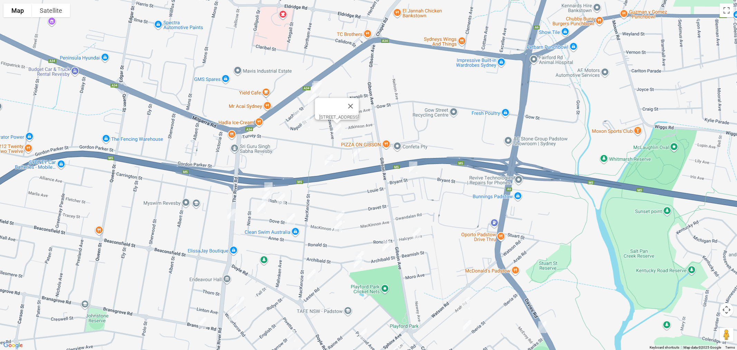
click at [299, 131] on img "45 Napoli Street, PADSTOW NSW 2211" at bounding box center [306, 121] width 14 height 17
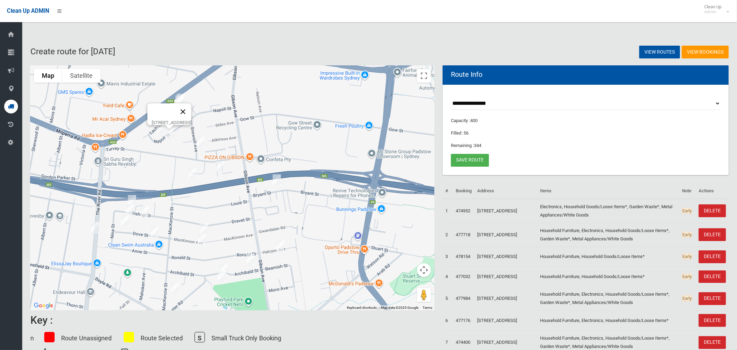
click at [191, 109] on button "Close" at bounding box center [183, 111] width 17 height 17
click at [159, 129] on img "58 Napoli Street, PADSTOW NSW 2211" at bounding box center [161, 128] width 14 height 17
click at [183, 99] on button "Close" at bounding box center [175, 105] width 17 height 17
click at [187, 96] on img "7A Lachlan Street, REVESBY NSW 2212" at bounding box center [181, 99] width 14 height 17
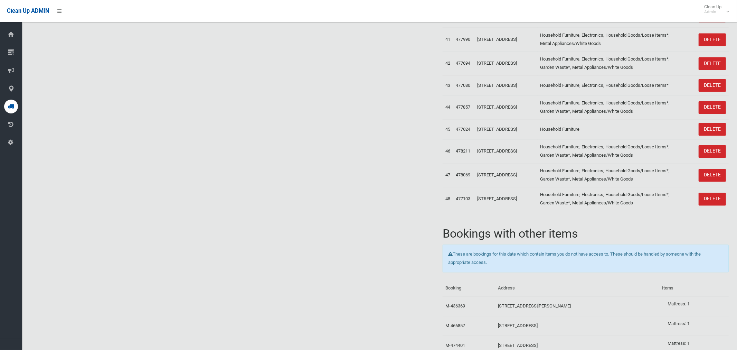
drag, startPoint x: 528, startPoint y: 281, endPoint x: 530, endPoint y: 277, distance: 3.6
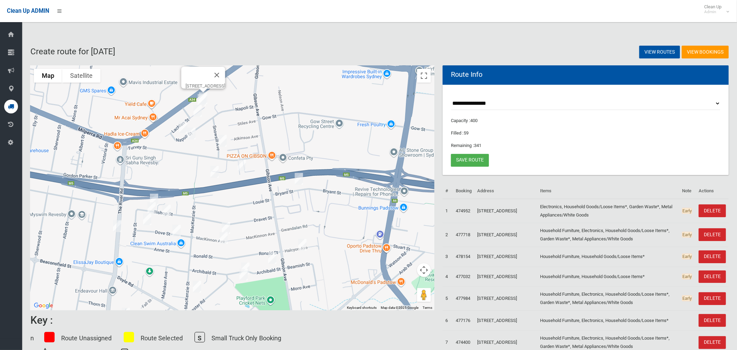
drag, startPoint x: 290, startPoint y: 249, endPoint x: 316, endPoint y: 228, distance: 32.7
click at [309, 228] on div "[STREET_ADDRESS]" at bounding box center [232, 187] width 404 height 245
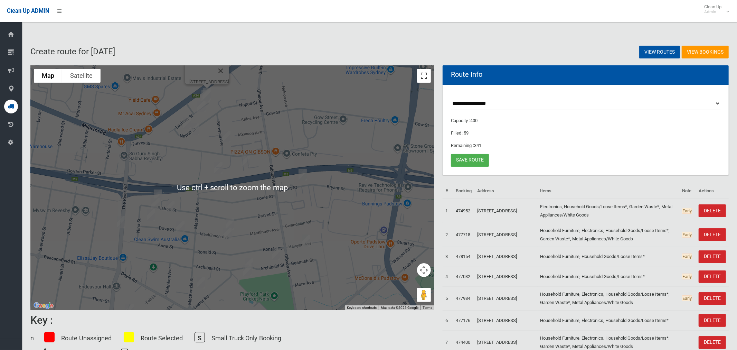
click at [424, 74] on button "Toggle fullscreen view" at bounding box center [424, 76] width 14 height 14
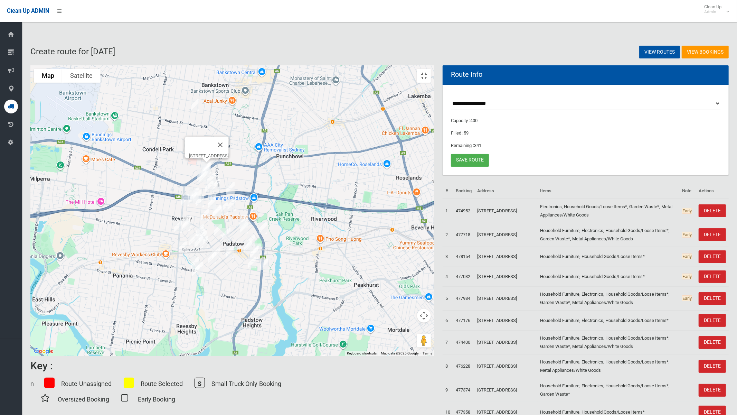
drag, startPoint x: 416, startPoint y: 284, endPoint x: 395, endPoint y: 225, distance: 63.1
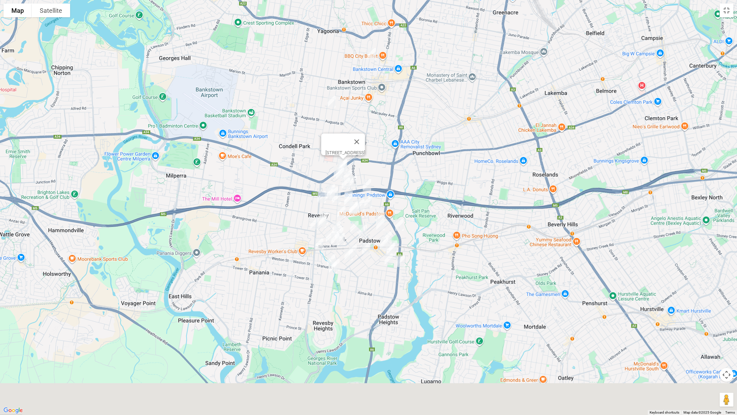
click at [395, 223] on div "[STREET_ADDRESS]" at bounding box center [368, 207] width 737 height 415
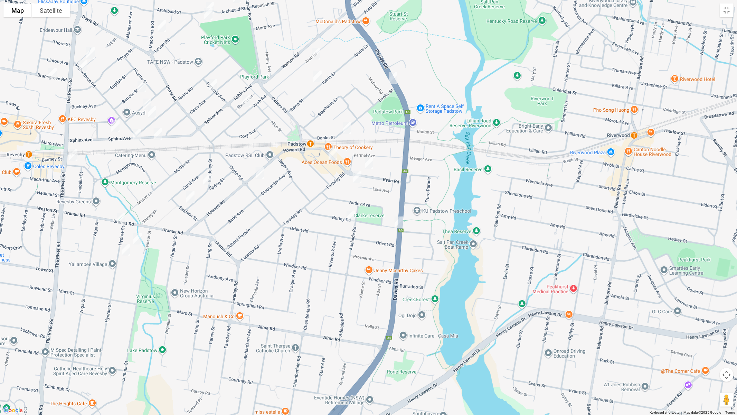
click at [398, 223] on img "1C Burley Road, PADSTOW NSW 2211" at bounding box center [399, 222] width 14 height 17
click at [725, 10] on button "Toggle fullscreen view" at bounding box center [727, 10] width 14 height 14
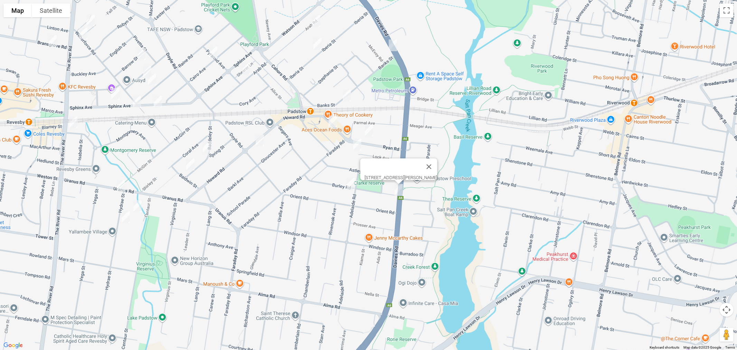
click at [473, 161] on link "Save route" at bounding box center [470, 160] width 38 height 13
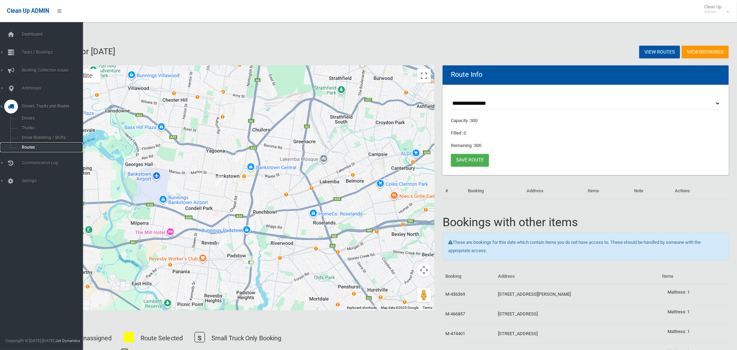
click at [32, 148] on span "Routes" at bounding box center [48, 147] width 57 height 5
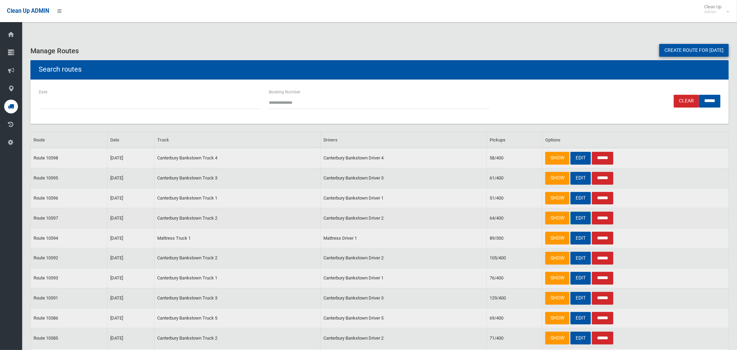
click at [577, 219] on link "EDIT" at bounding box center [581, 218] width 20 height 13
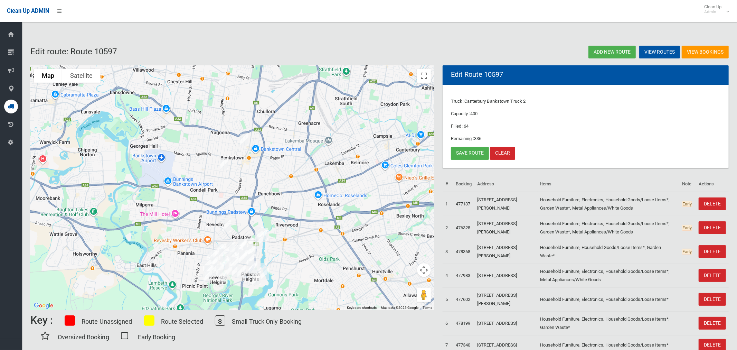
click at [260, 245] on img "1C Burley Road, PADSTOW NSW 2211" at bounding box center [259, 242] width 14 height 17
click at [291, 217] on button "Close" at bounding box center [289, 220] width 17 height 17
click at [466, 152] on link "Save route" at bounding box center [470, 153] width 38 height 13
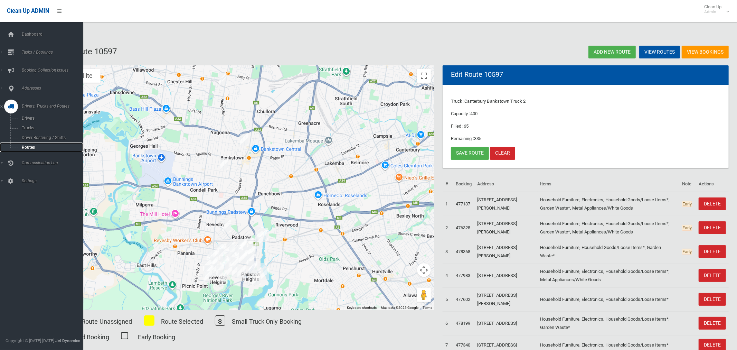
click at [32, 149] on span "Routes" at bounding box center [48, 147] width 57 height 5
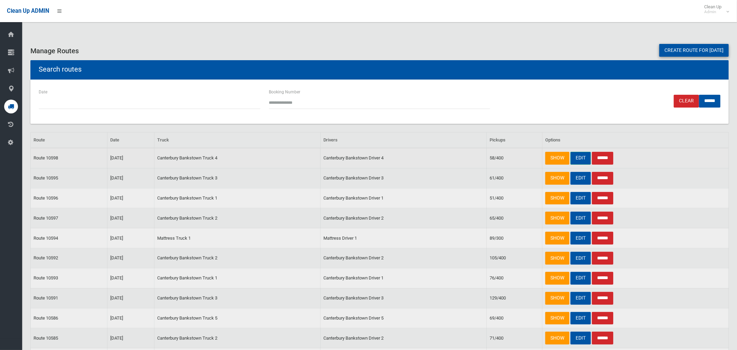
click at [584, 157] on link "EDIT" at bounding box center [581, 158] width 20 height 13
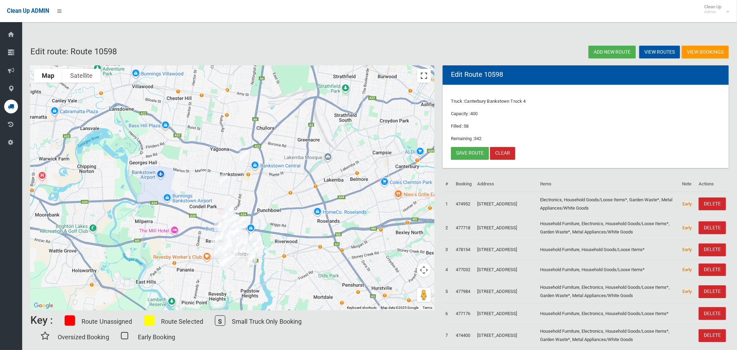
click at [425, 78] on button "Toggle fullscreen view" at bounding box center [424, 76] width 14 height 14
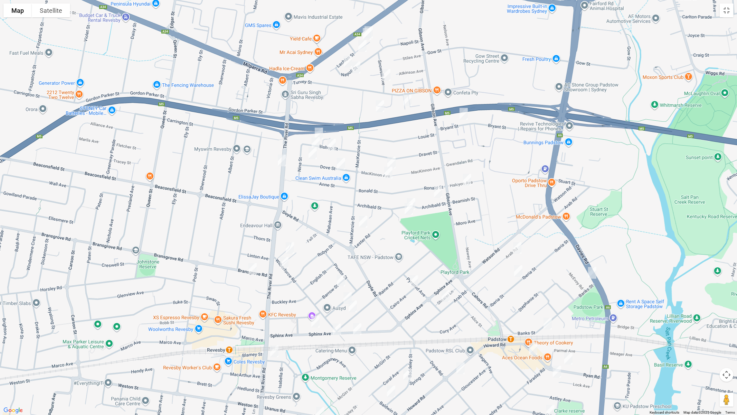
click at [341, 282] on img "5 Barrow Street, REVESBY NSW 2212" at bounding box center [341, 280] width 14 height 17
click at [728, 9] on button "Toggle fullscreen view" at bounding box center [727, 10] width 14 height 14
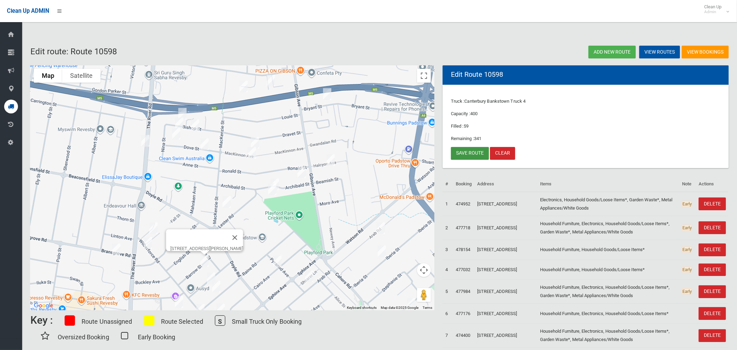
click at [470, 153] on link "Save route" at bounding box center [470, 153] width 38 height 13
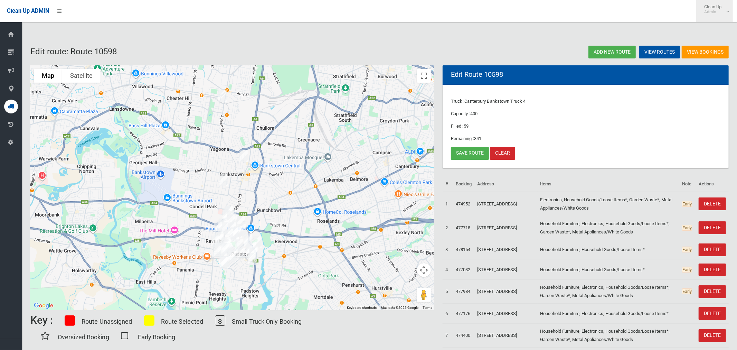
click at [723, 10] on span "Clean Up Admin" at bounding box center [715, 9] width 28 height 10
click at [722, 30] on link "Logout" at bounding box center [715, 30] width 36 height 12
